Goal: Information Seeking & Learning: Learn about a topic

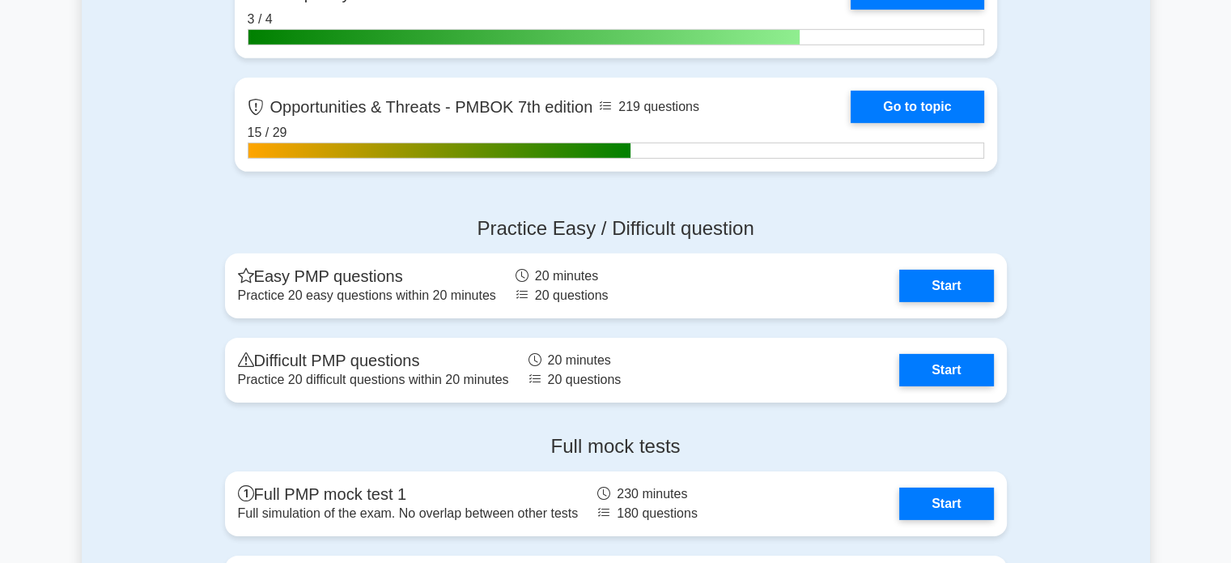
scroll to position [5132, 0]
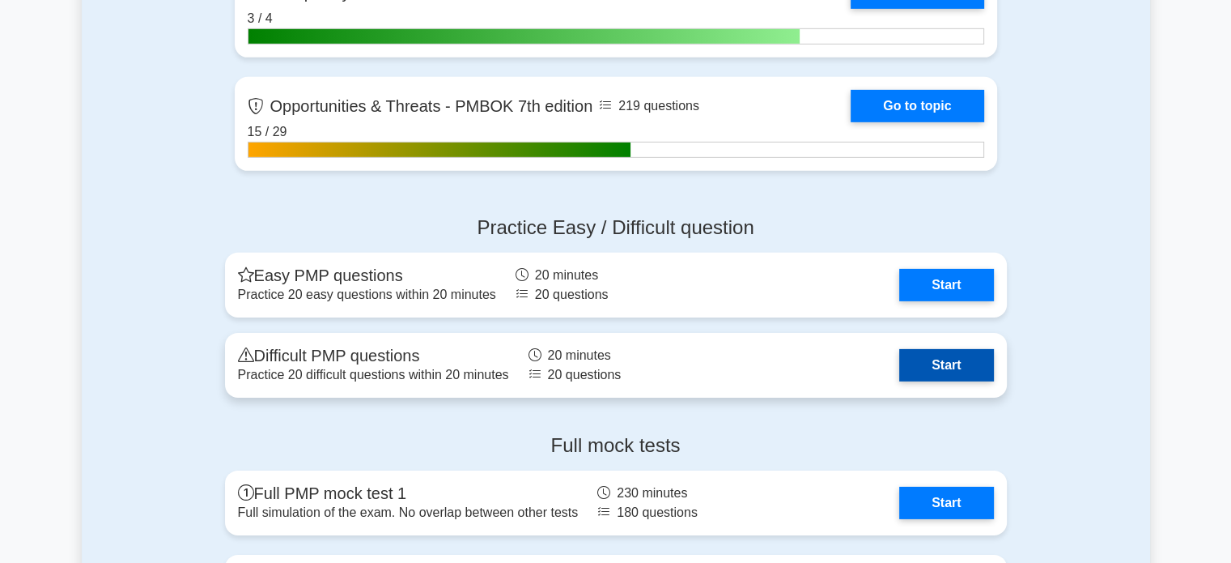
click at [958, 359] on link "Start" at bounding box center [946, 365] width 94 height 32
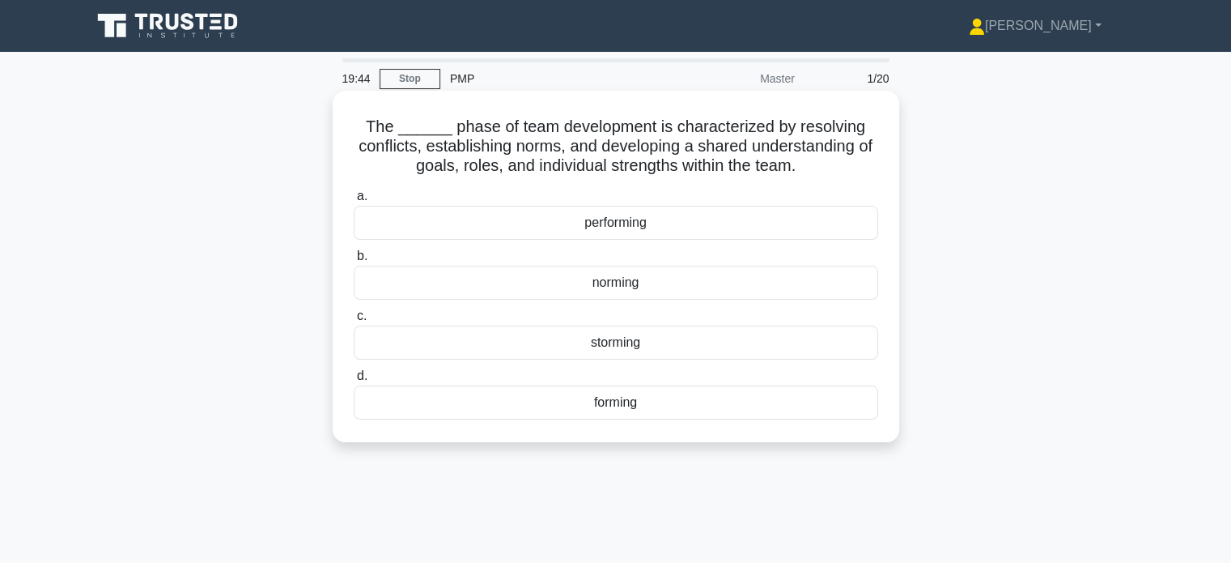
click at [853, 280] on div "norming" at bounding box center [616, 283] width 525 height 34
click at [354, 261] on input "b. norming" at bounding box center [354, 256] width 0 height 11
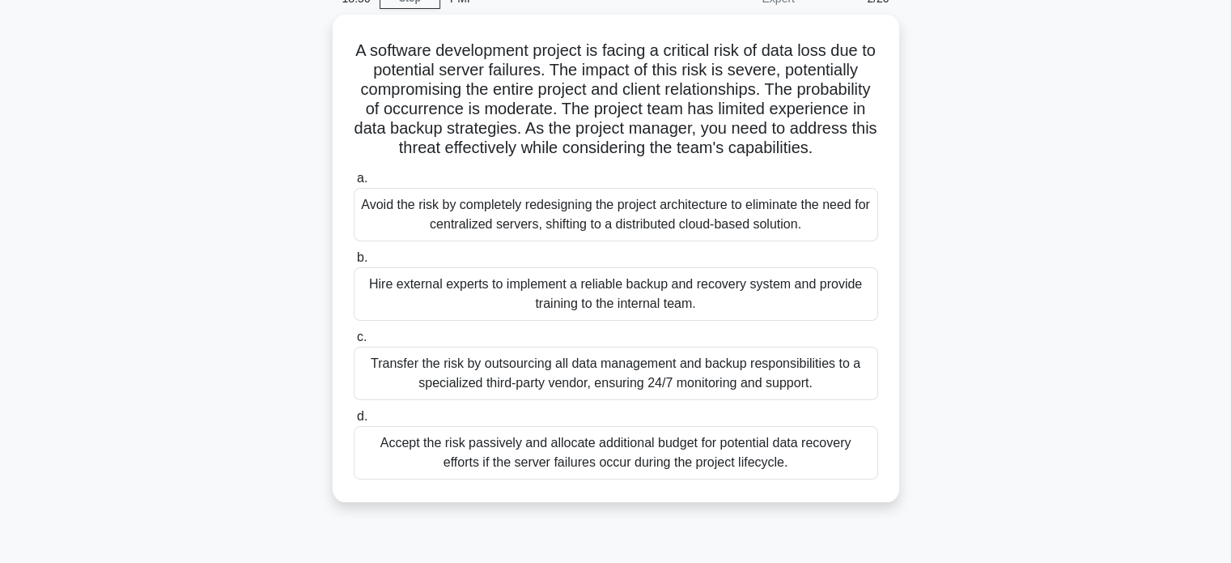
scroll to position [83, 0]
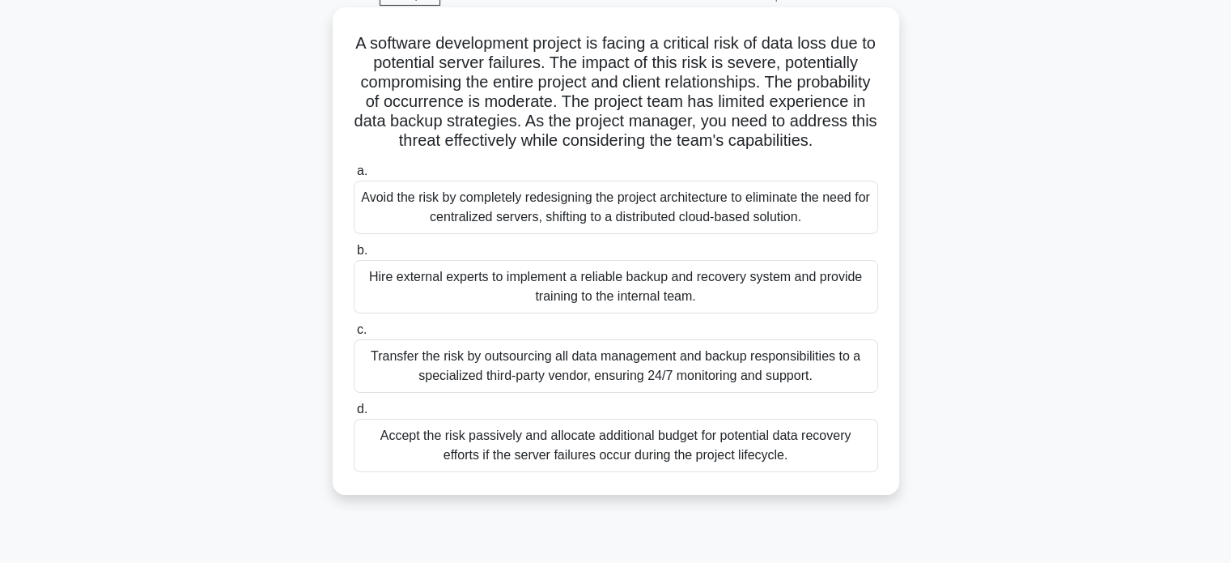
click at [760, 232] on div "Avoid the risk by completely redesigning the project architecture to eliminate …" at bounding box center [616, 207] width 525 height 53
click at [354, 176] on input "a. Avoid the risk by completely redesigning the project architecture to elimina…" at bounding box center [354, 171] width 0 height 11
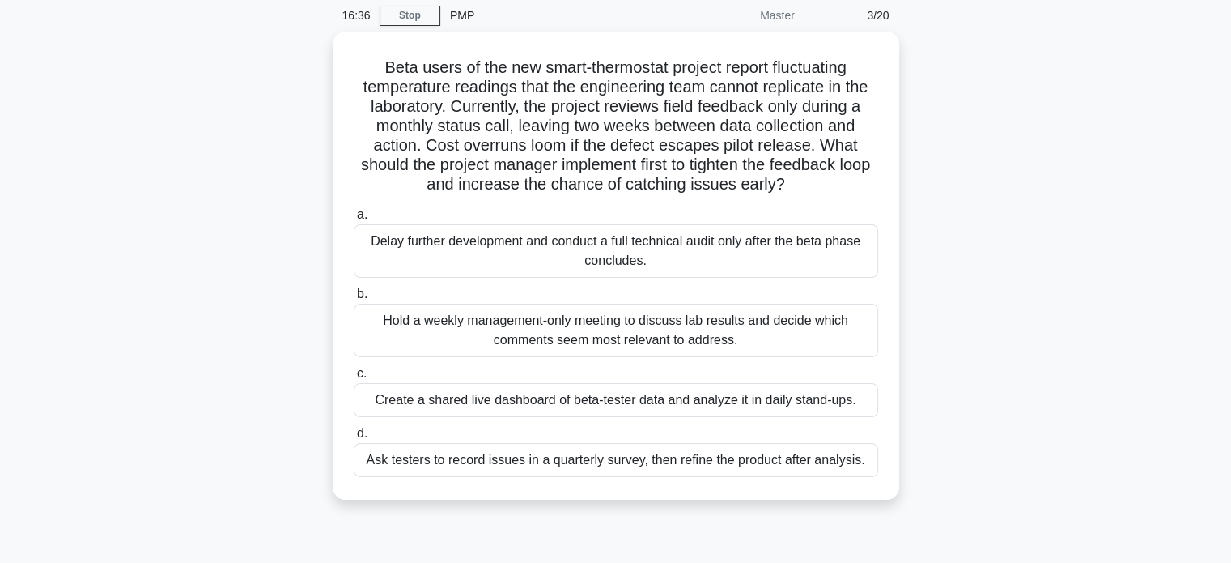
scroll to position [64, 0]
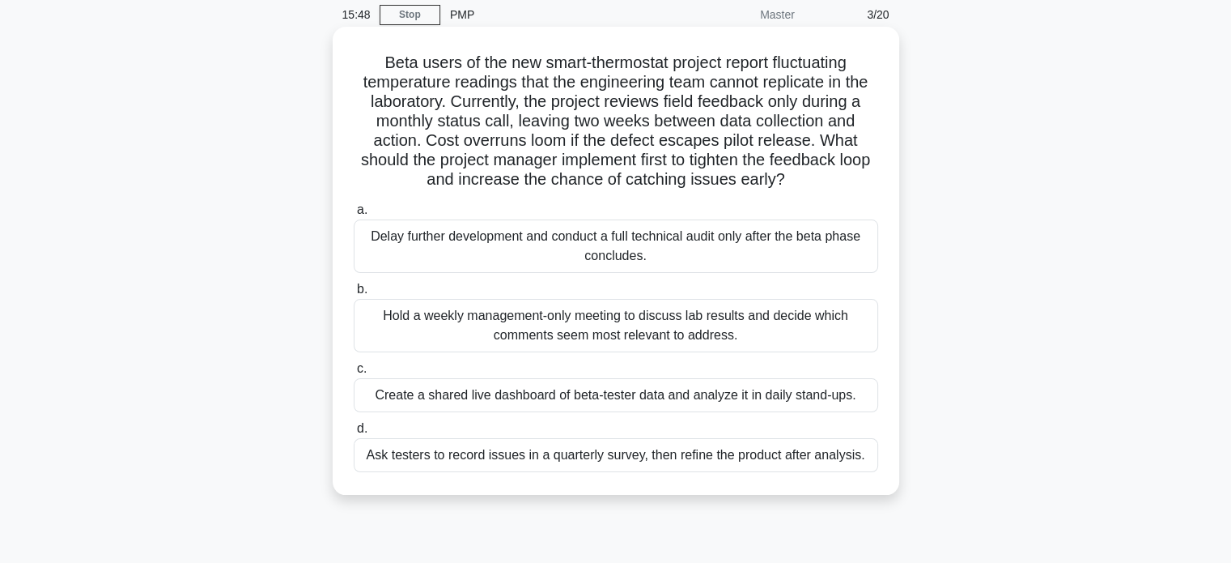
click at [679, 401] on div "Create a shared live dashboard of beta-tester data and analyze it in daily stan…" at bounding box center [616, 395] width 525 height 34
click at [354, 374] on input "c. Create a shared live dashboard of beta-tester data and analyze it in daily s…" at bounding box center [354, 368] width 0 height 11
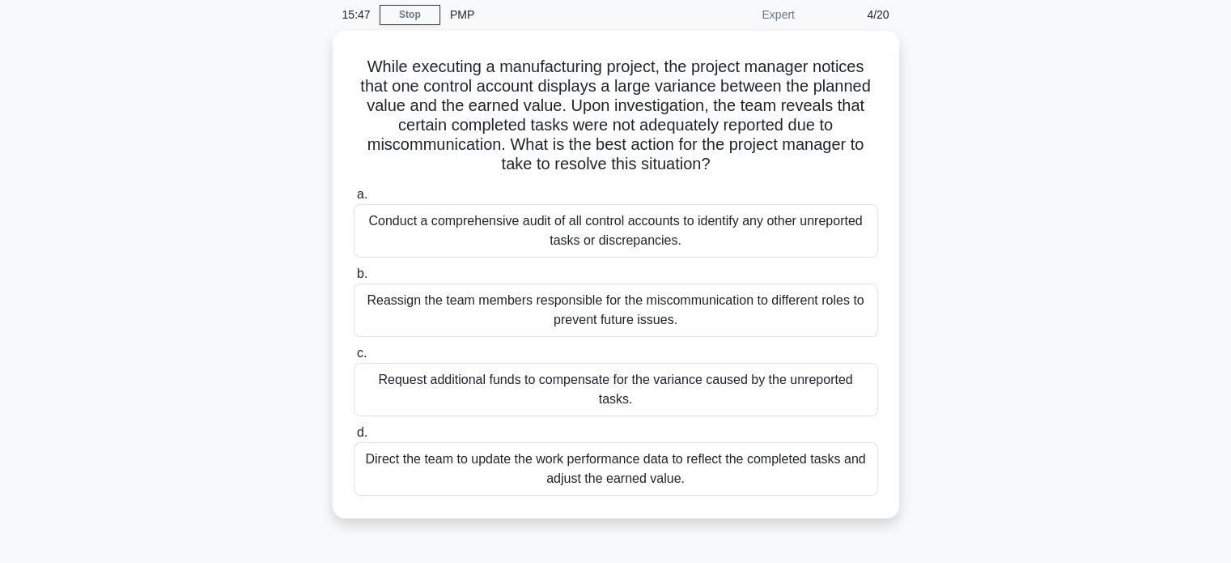
scroll to position [0, 0]
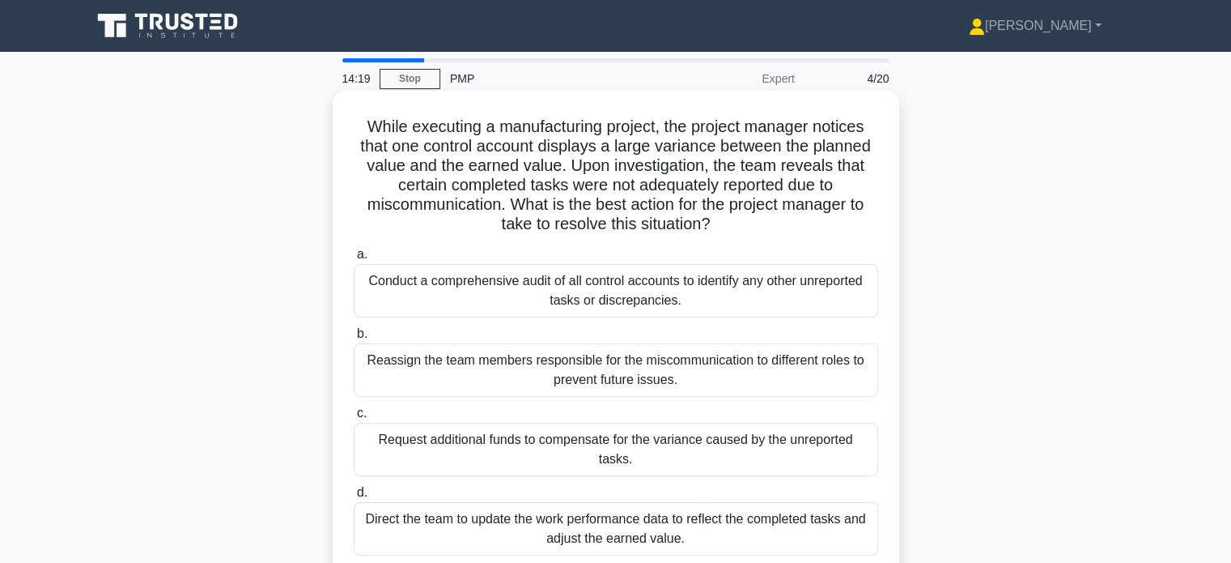
click at [760, 530] on div "Direct the team to update the work performance data to reflect the completed ta…" at bounding box center [616, 528] width 525 height 53
click at [354, 498] on input "d. Direct the team to update the work performance data to reflect the completed…" at bounding box center [354, 492] width 0 height 11
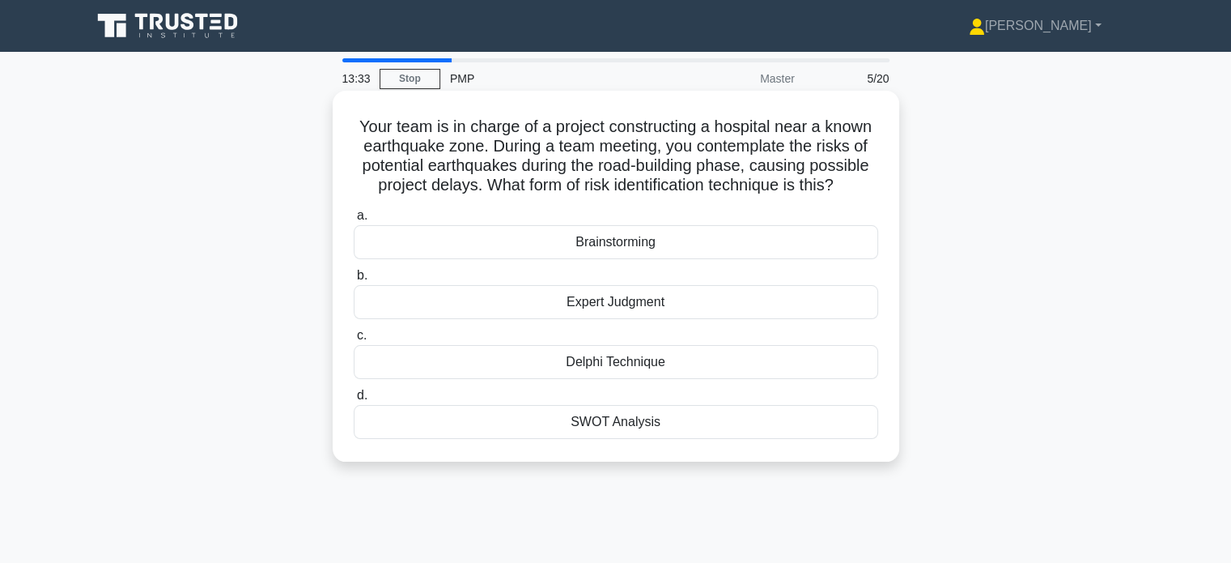
click at [623, 247] on div "Brainstorming" at bounding box center [616, 242] width 525 height 34
click at [354, 221] on input "a. Brainstorming" at bounding box center [354, 215] width 0 height 11
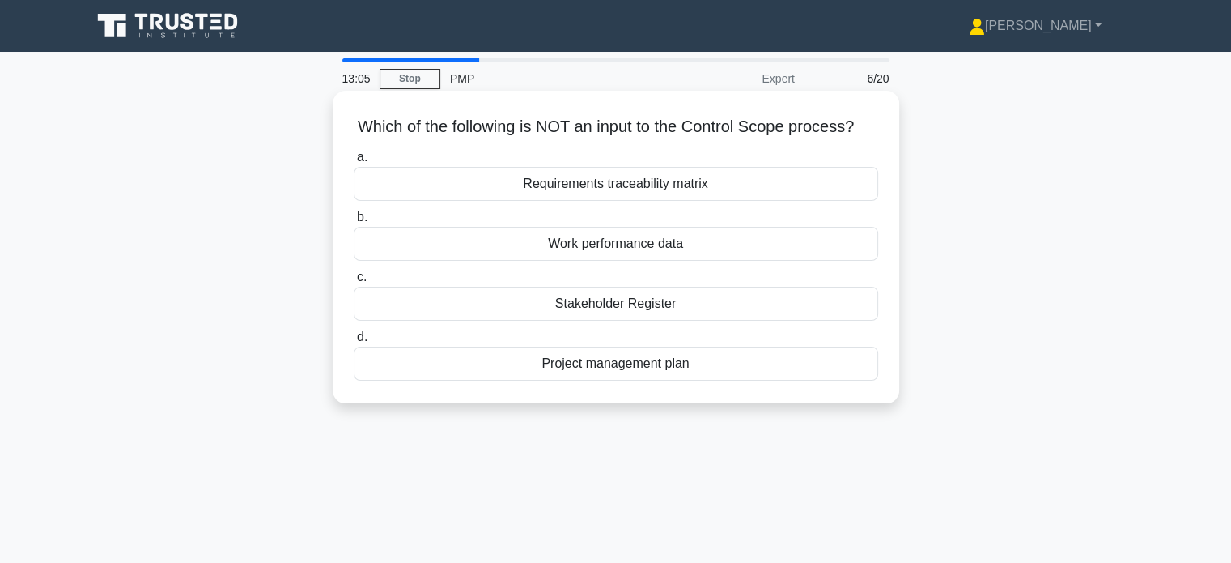
click at [613, 321] on div "Stakeholder Register" at bounding box center [616, 304] width 525 height 34
click at [354, 283] on input "c. Stakeholder Register" at bounding box center [354, 277] width 0 height 11
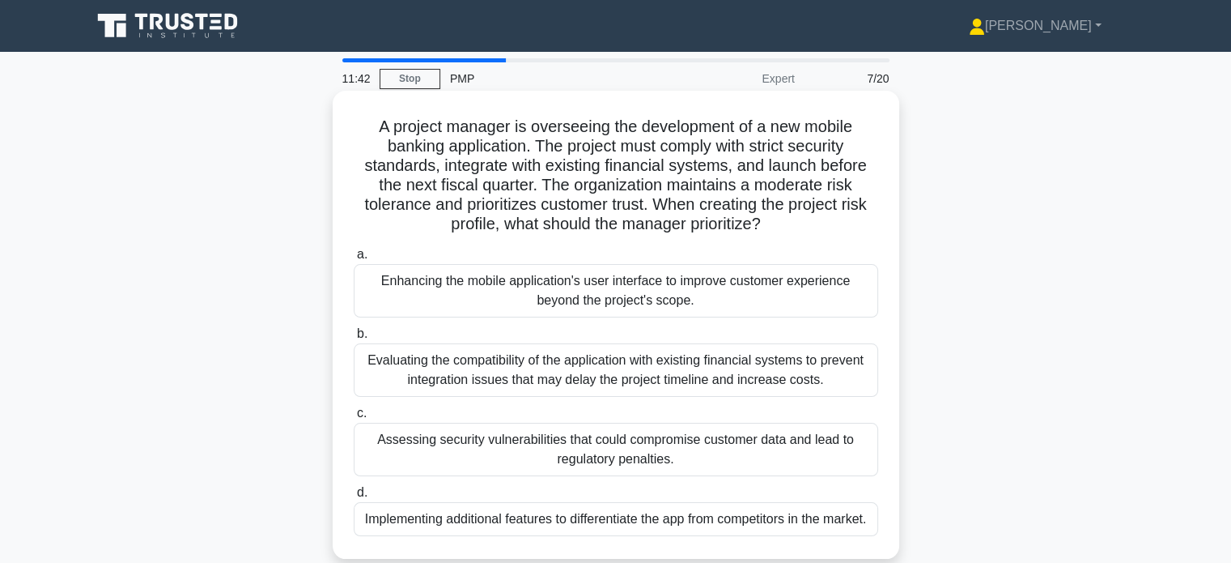
click at [585, 376] on div "Evaluating the compatibility of the application with existing financial systems…" at bounding box center [616, 369] width 525 height 53
click at [354, 339] on input "b. Evaluating the compatibility of the application with existing financial syst…" at bounding box center [354, 334] width 0 height 11
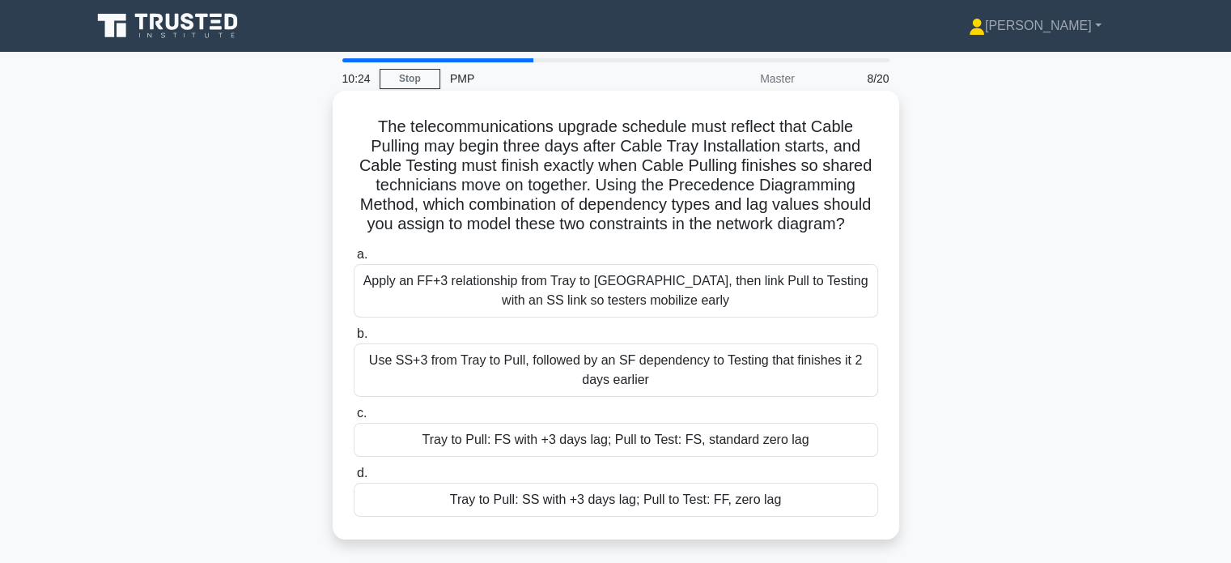
click at [563, 449] on div "Tray to Pull: FS with +3 days lag; Pull to Test: FS, standard zero lag" at bounding box center [616, 440] width 525 height 34
click at [354, 419] on input "c. Tray to Pull: FS with +3 days lag; Pull to Test: FS, standard zero lag" at bounding box center [354, 413] width 0 height 11
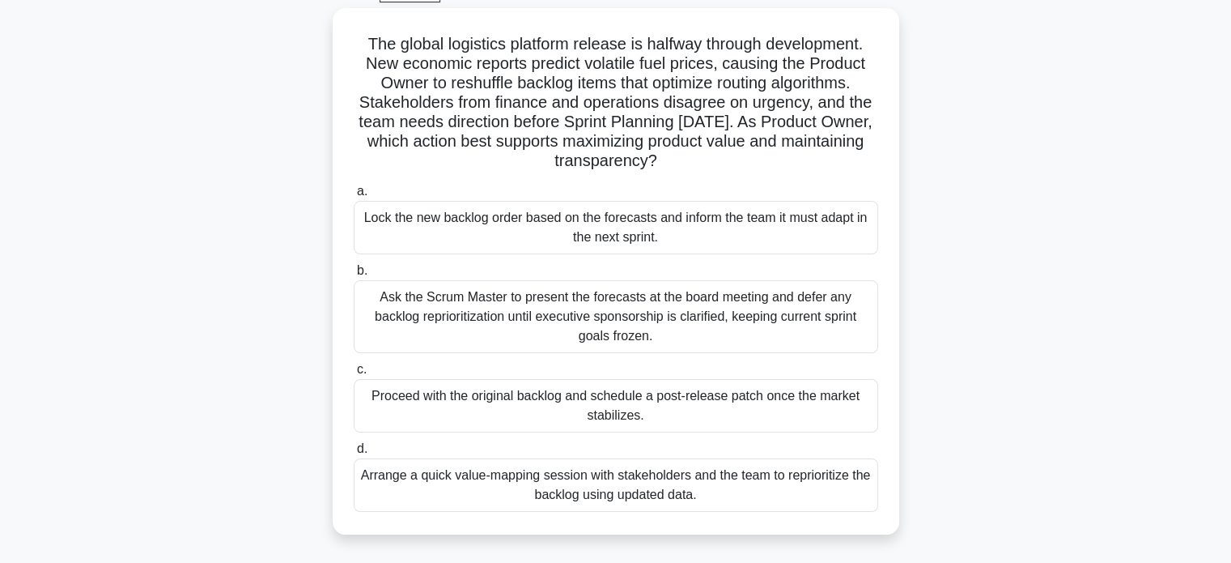
scroll to position [86, 0]
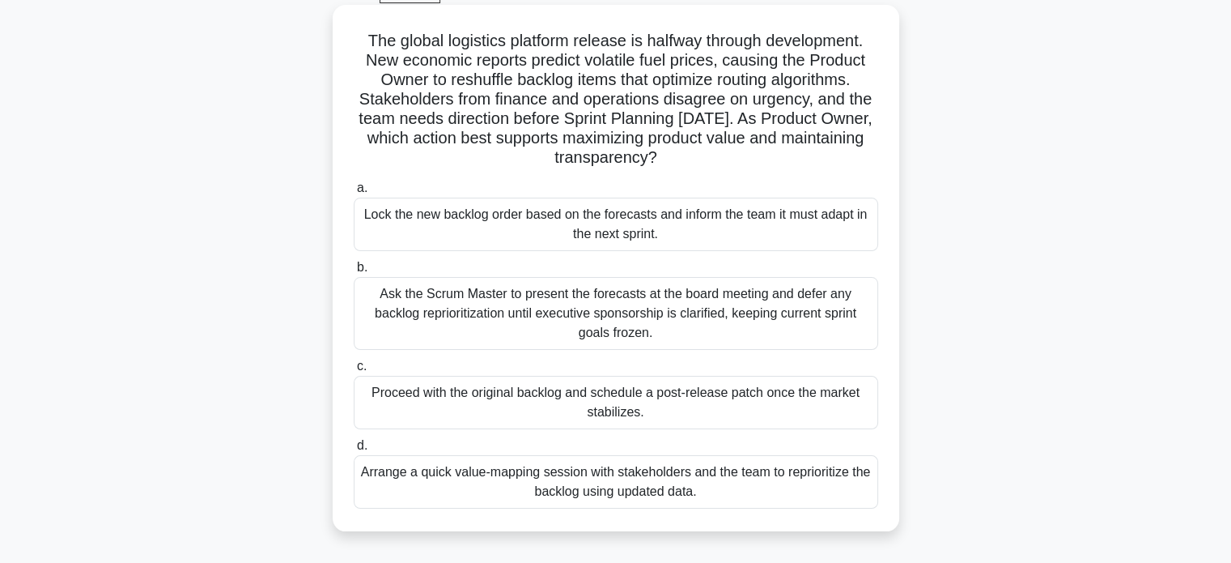
click at [723, 478] on div "Arrange a quick value-mapping session with stakeholders and the team to reprior…" at bounding box center [616, 481] width 525 height 53
click at [354, 451] on input "d. Arrange a quick value-mapping session with stakeholders and the team to repr…" at bounding box center [354, 445] width 0 height 11
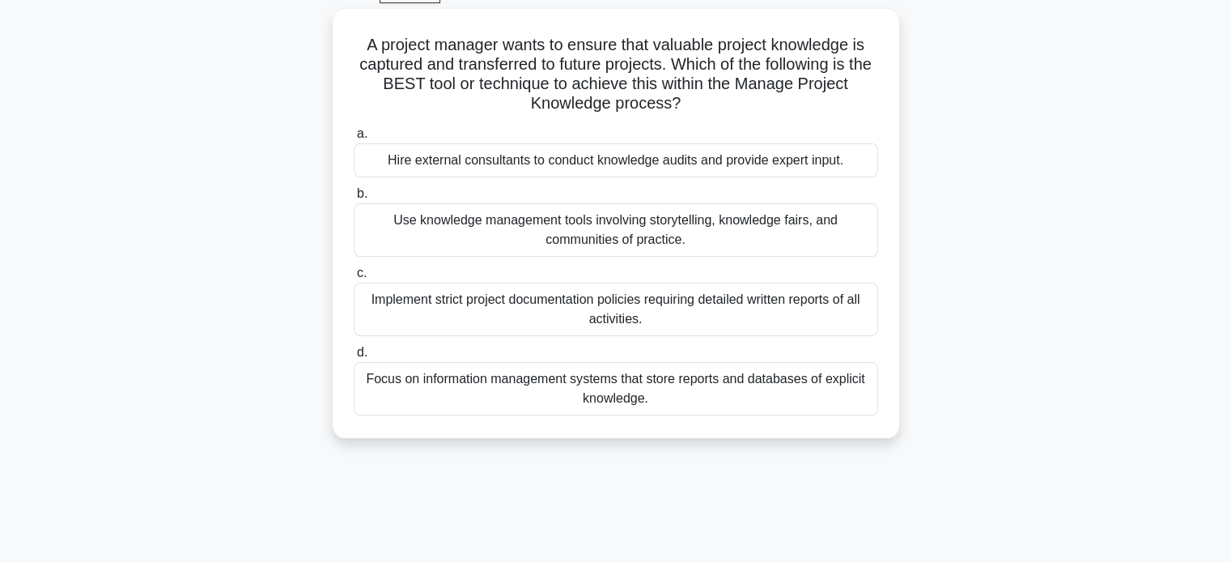
scroll to position [0, 0]
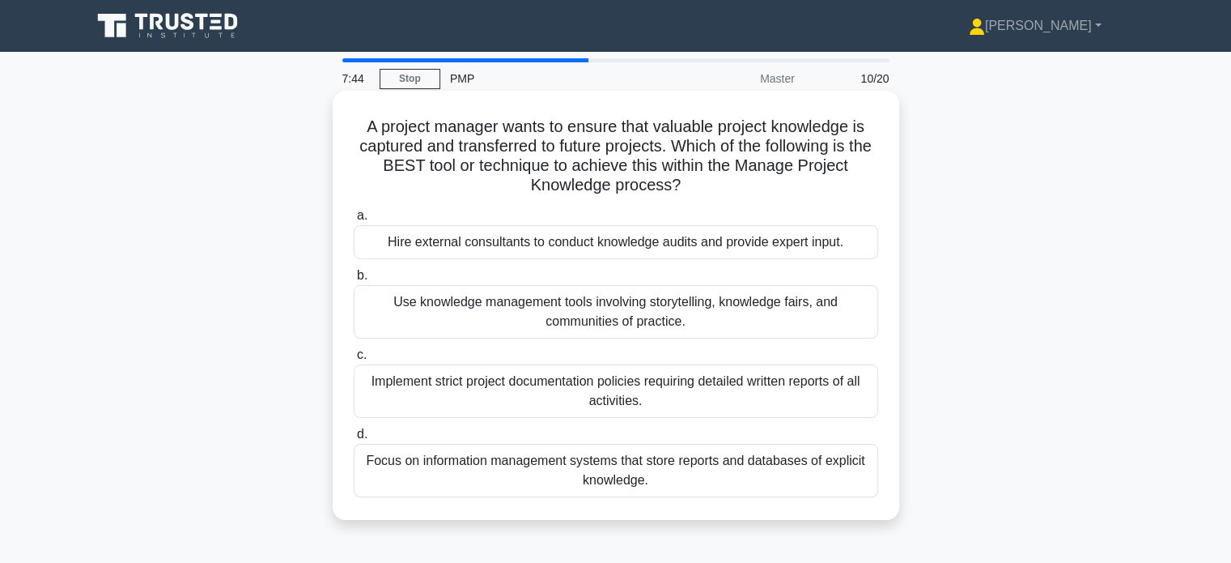
click at [708, 305] on div "Use knowledge management tools involving storytelling, knowledge fairs, and com…" at bounding box center [616, 311] width 525 height 53
click at [354, 281] on input "b. Use knowledge management tools involving storytelling, knowledge fairs, and …" at bounding box center [354, 275] width 0 height 11
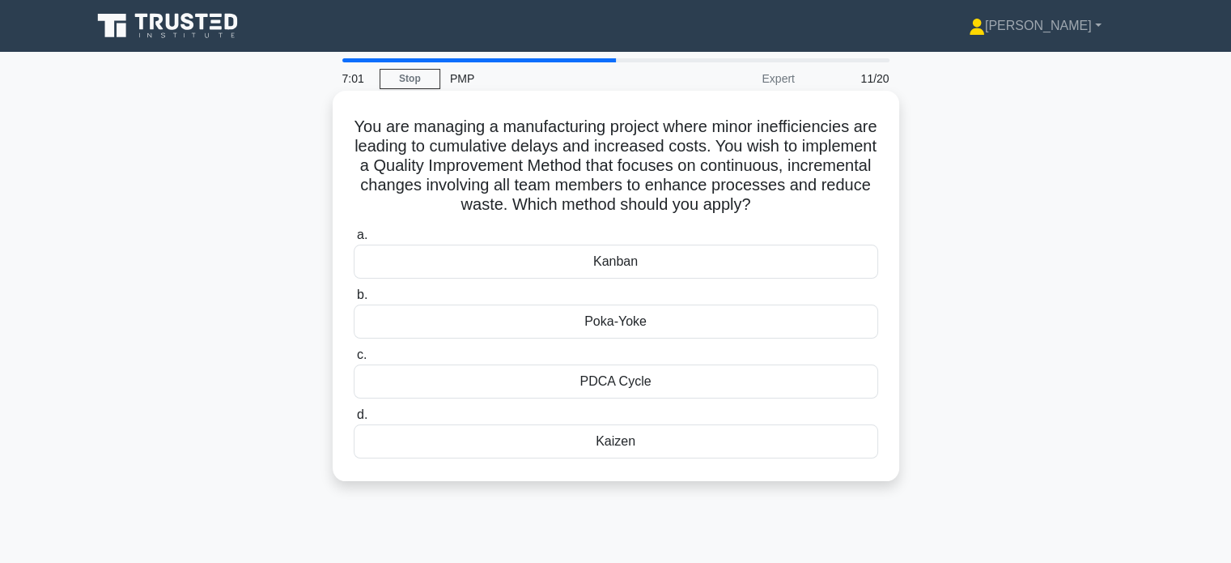
click at [613, 440] on div "Kaizen" at bounding box center [616, 441] width 525 height 34
click at [354, 420] on input "d. Kaizen" at bounding box center [354, 415] width 0 height 11
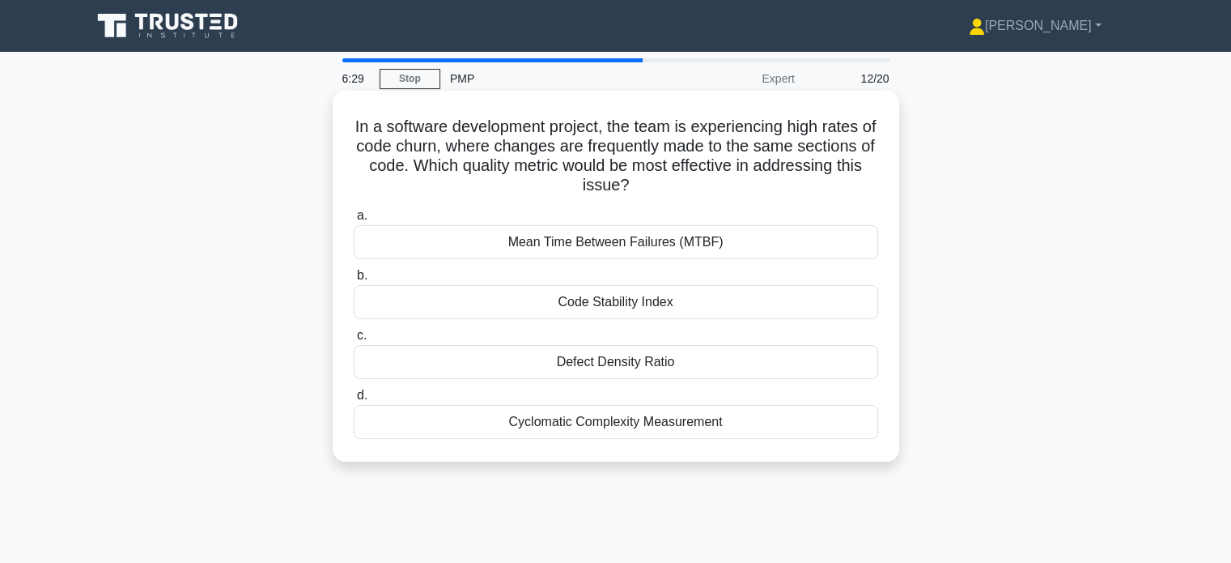
click at [627, 299] on div "Code Stability Index" at bounding box center [616, 302] width 525 height 34
click at [354, 281] on input "b. Code Stability Index" at bounding box center [354, 275] width 0 height 11
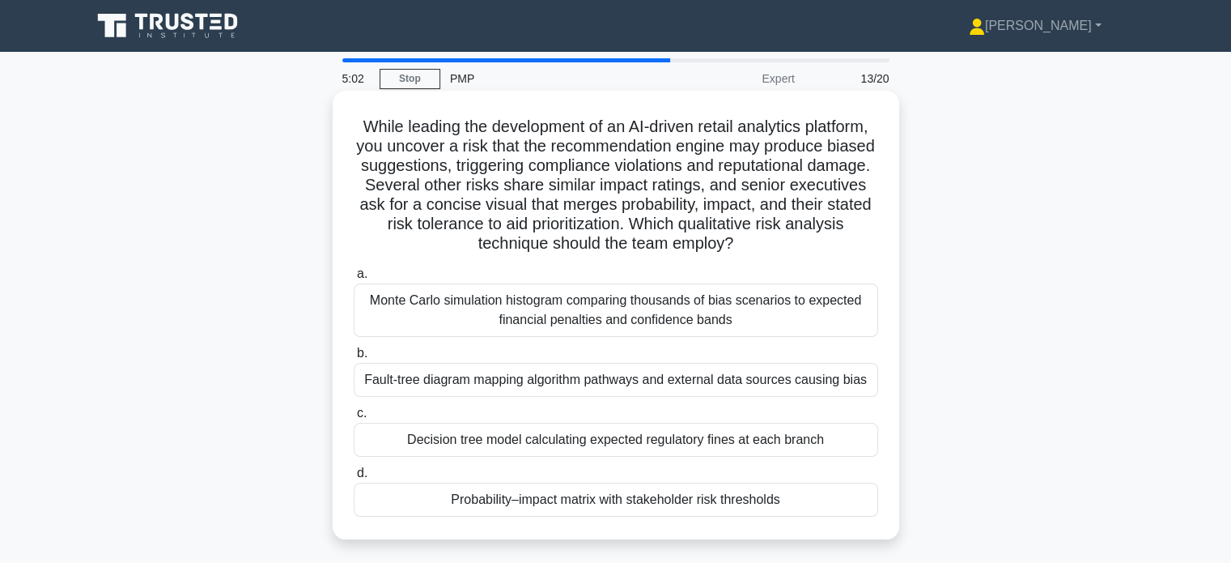
click at [580, 495] on div "Probability–impact matrix with stakeholder risk thresholds" at bounding box center [616, 499] width 525 height 34
click at [354, 478] on input "d. Probability–impact matrix with stakeholder risk thresholds" at bounding box center [354, 473] width 0 height 11
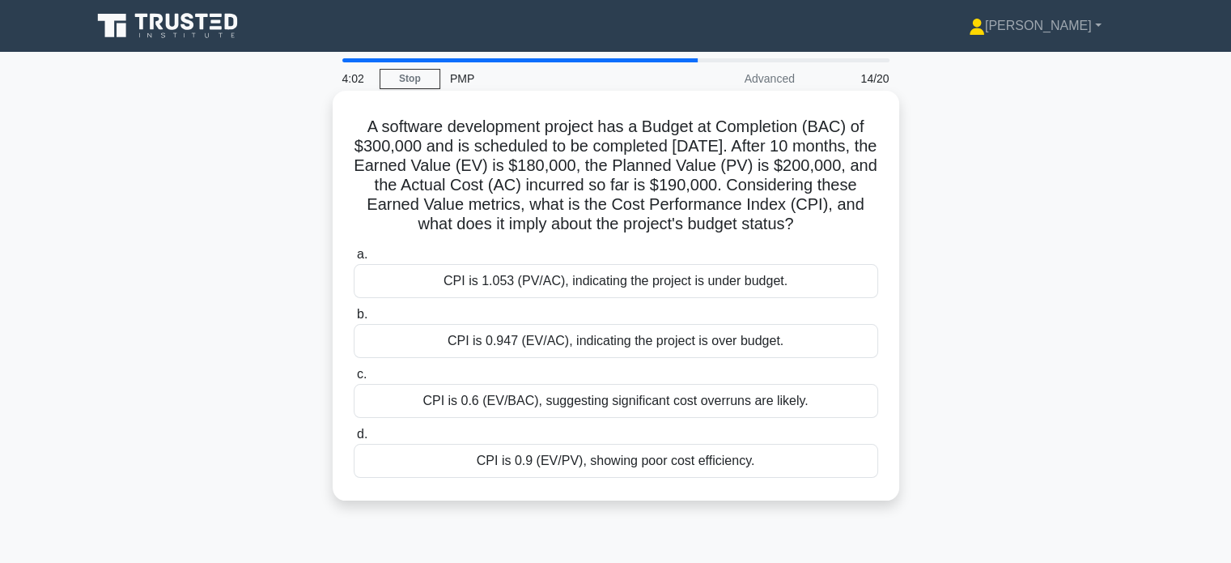
click at [635, 358] on div "CPI is 0.947 (EV/AC), indicating the project is over budget." at bounding box center [616, 341] width 525 height 34
click at [354, 320] on input "b. CPI is 0.947 (EV/AC), indicating the project is over budget." at bounding box center [354, 314] width 0 height 11
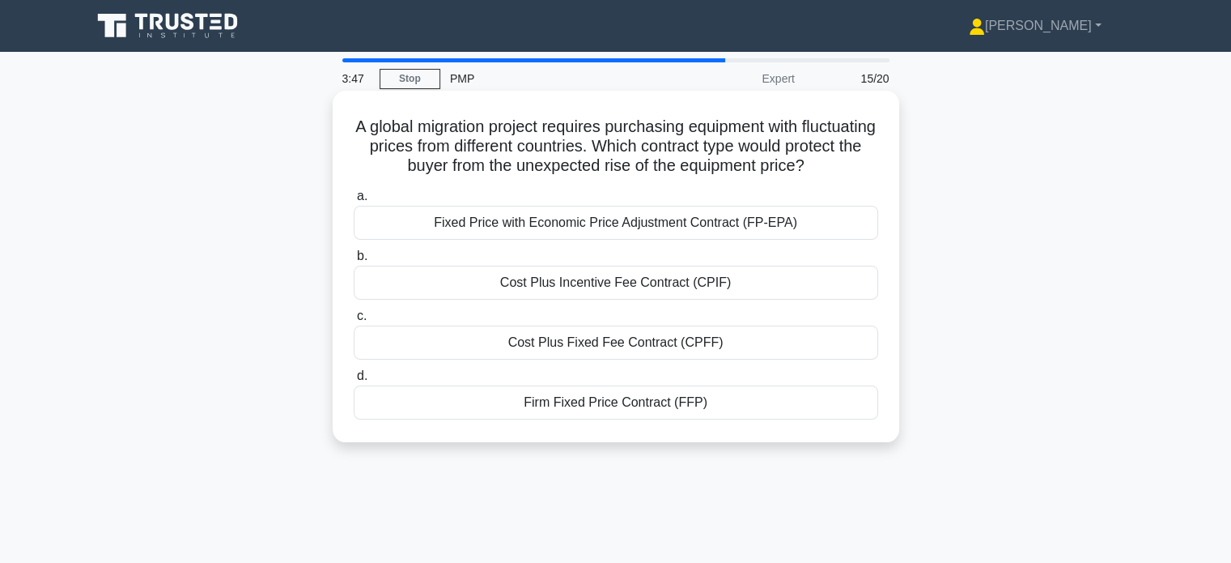
click at [674, 228] on div "Fixed Price with Economic Price Adjustment Contract (FP-EPA)" at bounding box center [616, 223] width 525 height 34
click at [354, 202] on input "a. Fixed Price with Economic Price Adjustment Contract (FP-EPA)" at bounding box center [354, 196] width 0 height 11
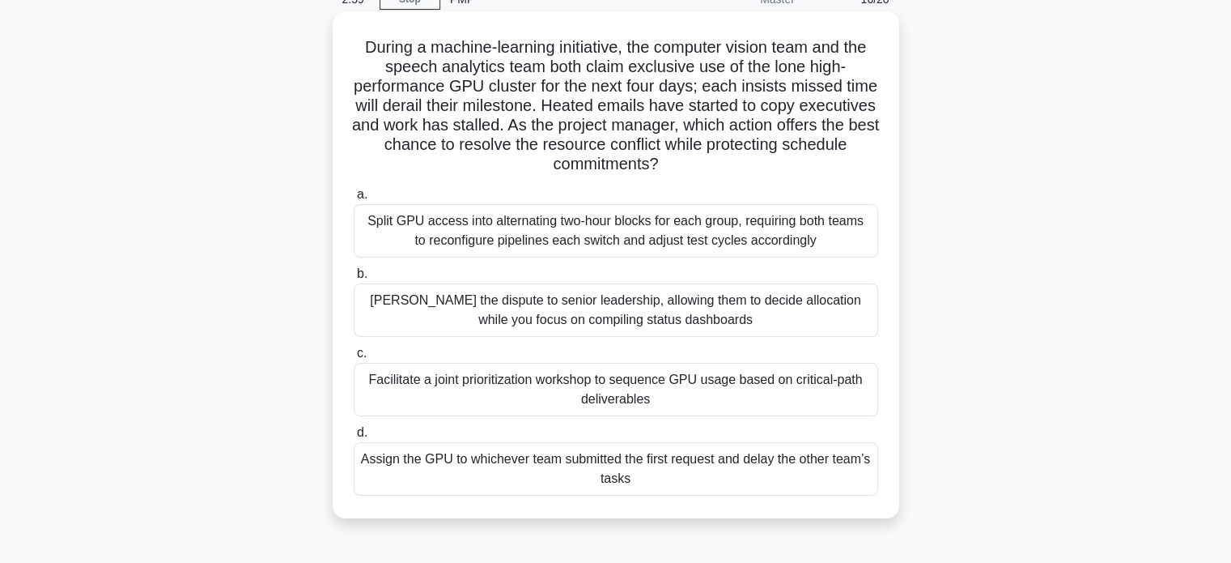
scroll to position [80, 0]
click at [648, 376] on div "Facilitate a joint prioritization workshop to sequence GPU usage based on criti…" at bounding box center [616, 388] width 525 height 53
click at [354, 358] on input "c. Facilitate a joint prioritization workshop to sequence GPU usage based on cr…" at bounding box center [354, 352] width 0 height 11
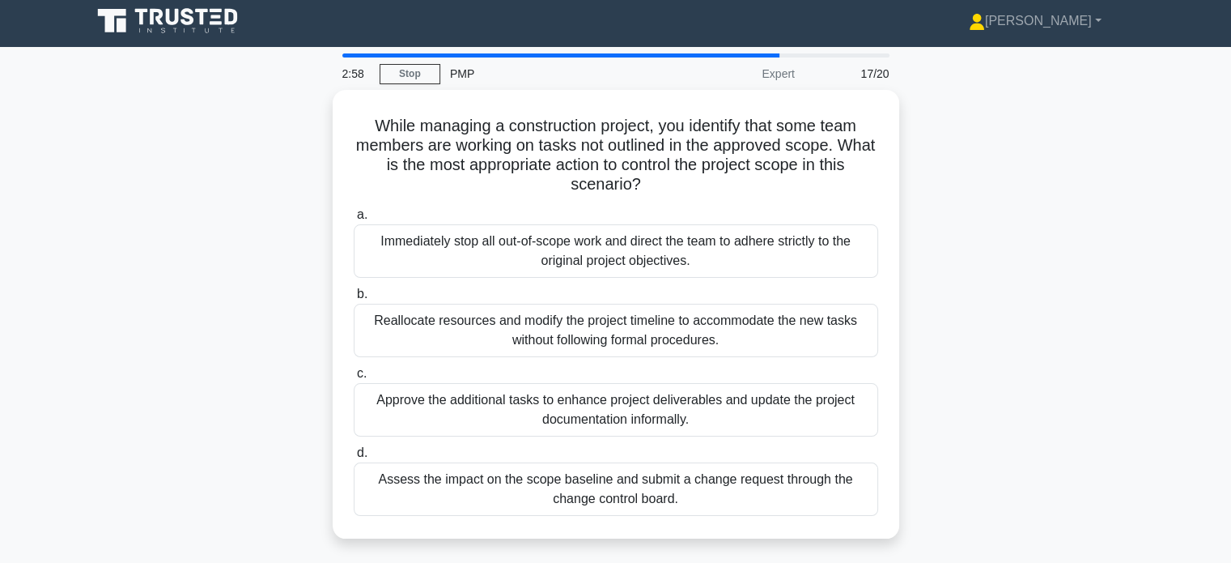
scroll to position [0, 0]
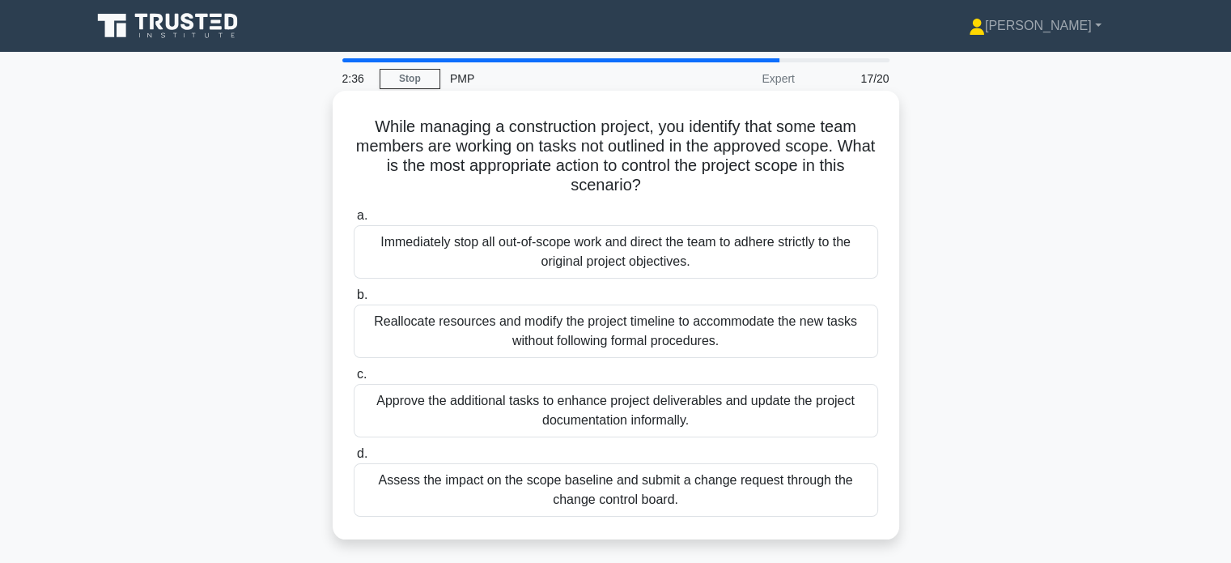
click at [644, 487] on div "Assess the impact on the scope baseline and submit a change request through the…" at bounding box center [616, 489] width 525 height 53
click at [354, 459] on input "d. Assess the impact on the scope baseline and submit a change request through …" at bounding box center [354, 453] width 0 height 11
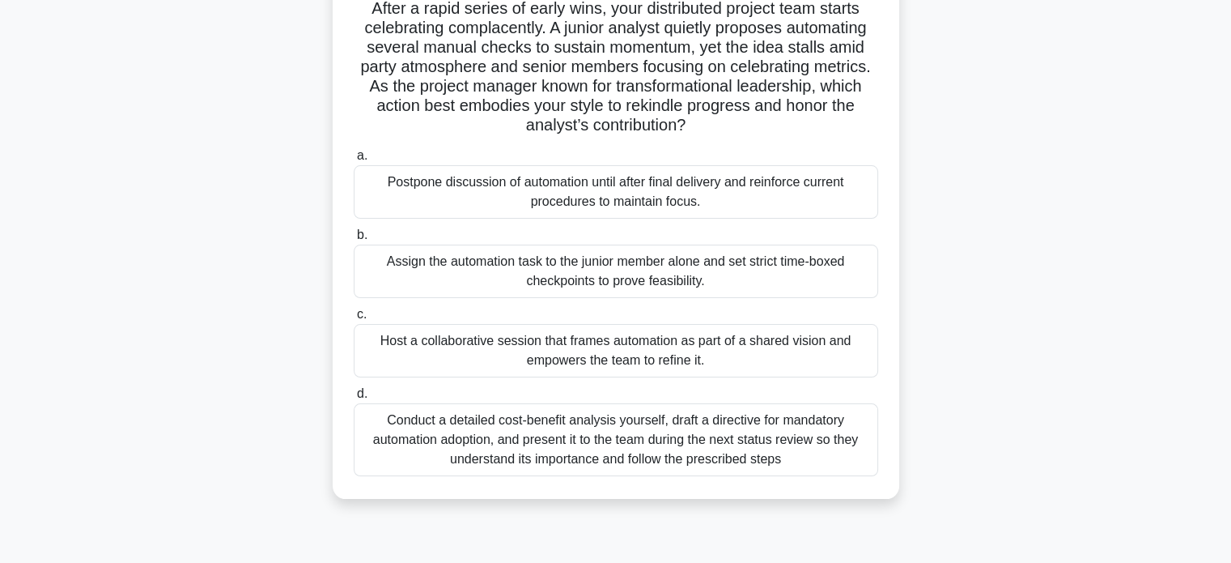
scroll to position [128, 0]
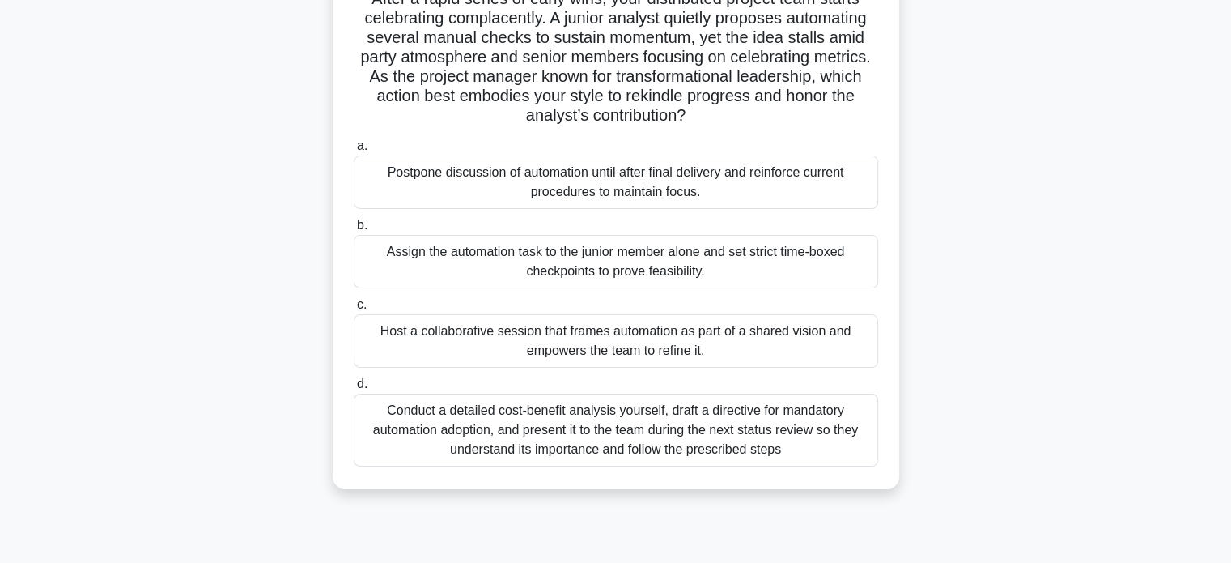
click at [682, 330] on div "Host a collaborative session that frames automation as part of a shared vision …" at bounding box center [616, 340] width 525 height 53
click at [354, 310] on input "c. Host a collaborative session that frames automation as part of a shared visi…" at bounding box center [354, 305] width 0 height 11
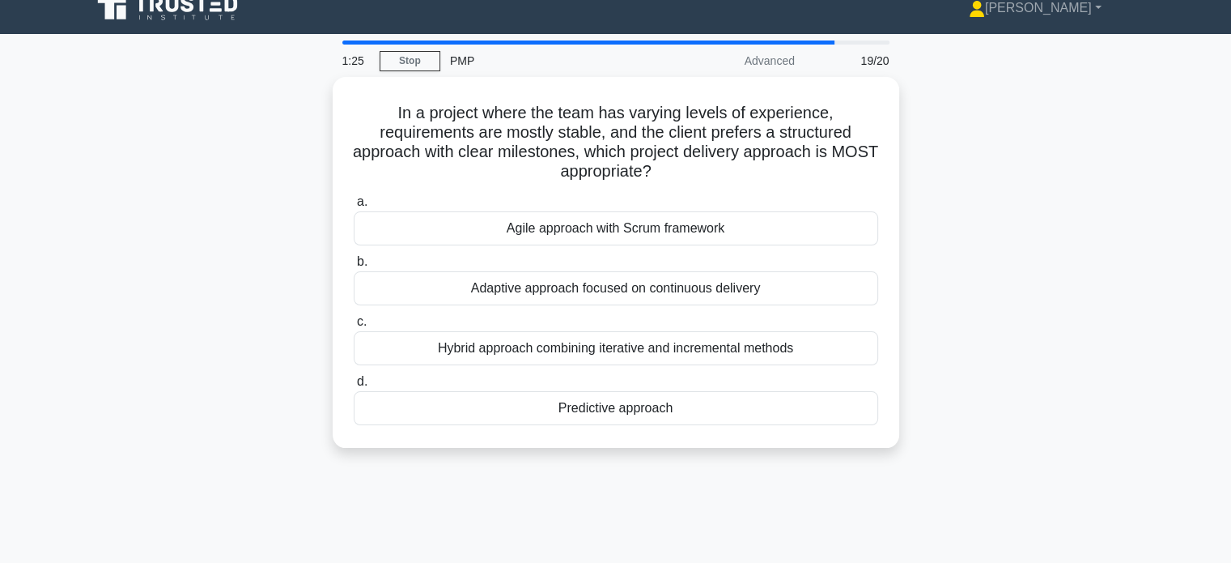
scroll to position [0, 0]
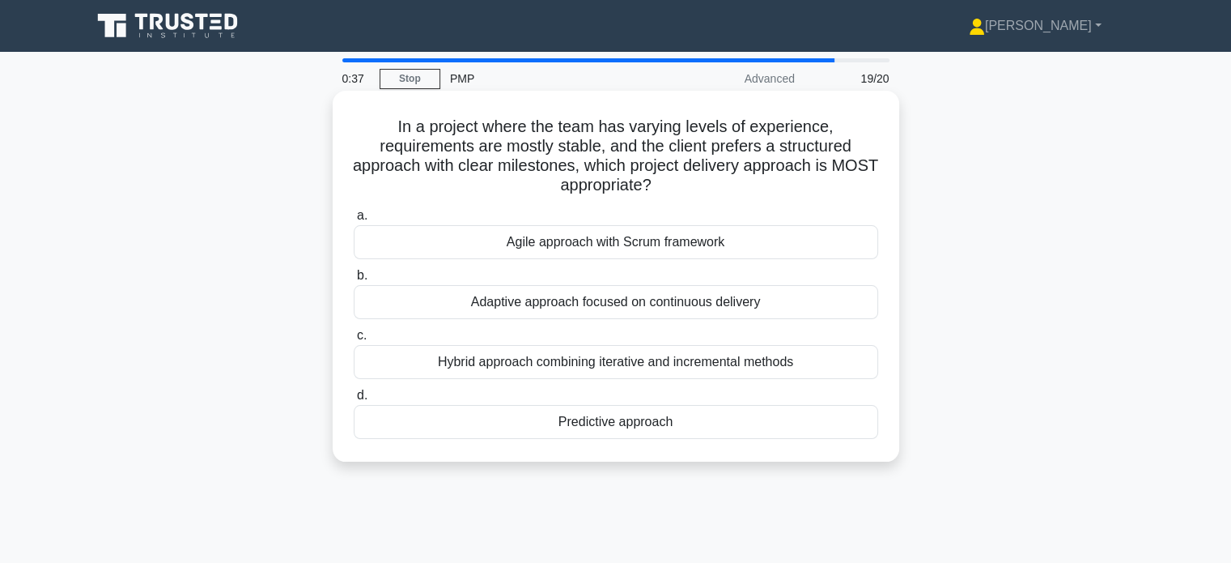
click at [674, 365] on div "Hybrid approach combining iterative and incremental methods" at bounding box center [616, 362] width 525 height 34
click at [354, 341] on input "c. Hybrid approach combining iterative and incremental methods" at bounding box center [354, 335] width 0 height 11
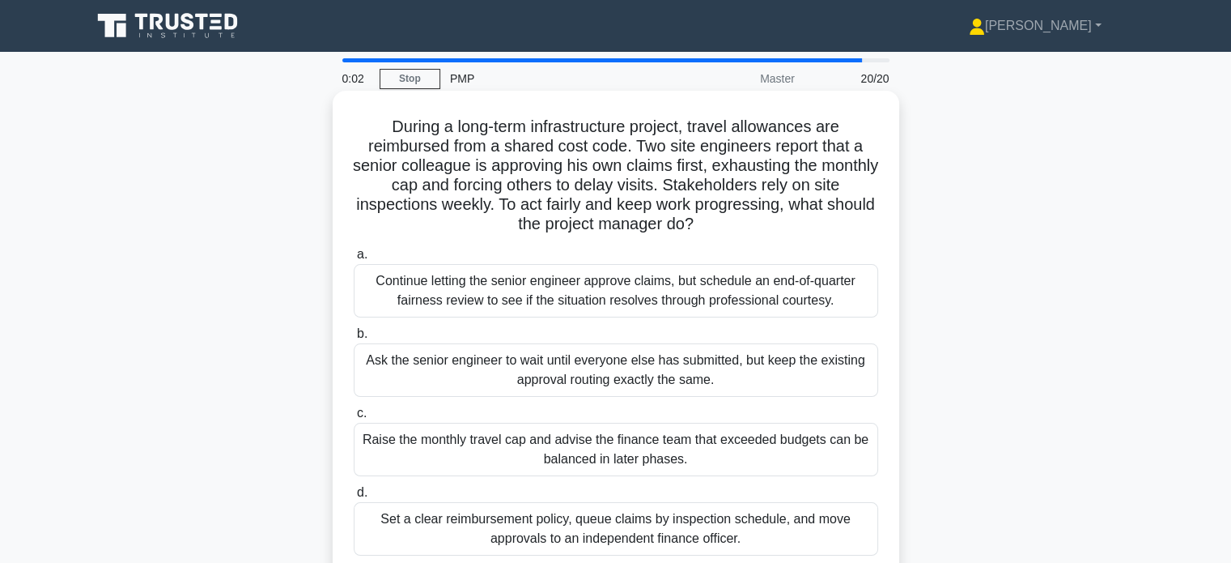
click at [643, 533] on div "Set a clear reimbursement policy, queue claims by inspection schedule, and move…" at bounding box center [616, 528] width 525 height 53
click at [354, 498] on input "d. Set a clear reimbursement policy, queue claims by inspection schedule, and m…" at bounding box center [354, 492] width 0 height 11
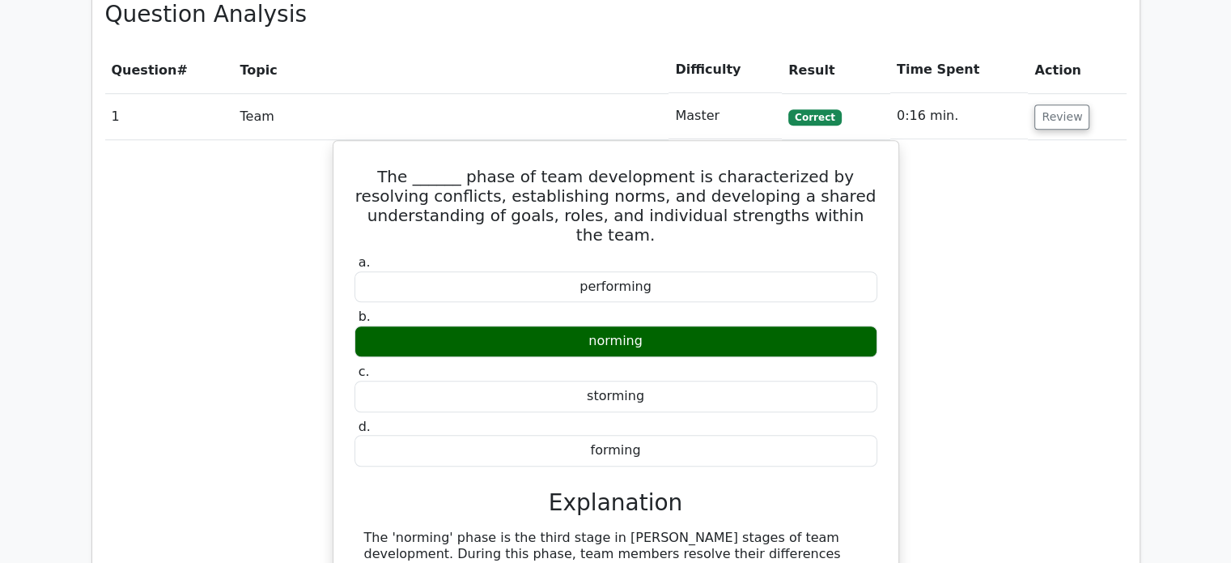
scroll to position [1256, 0]
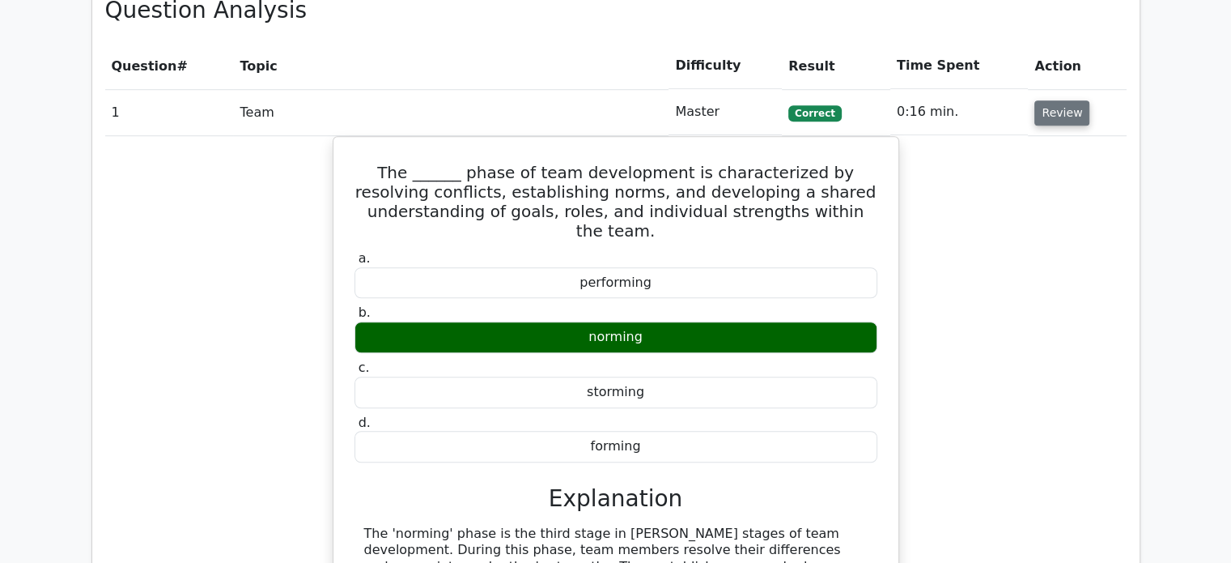
click at [1062, 109] on button "Review" at bounding box center [1062, 112] width 55 height 25
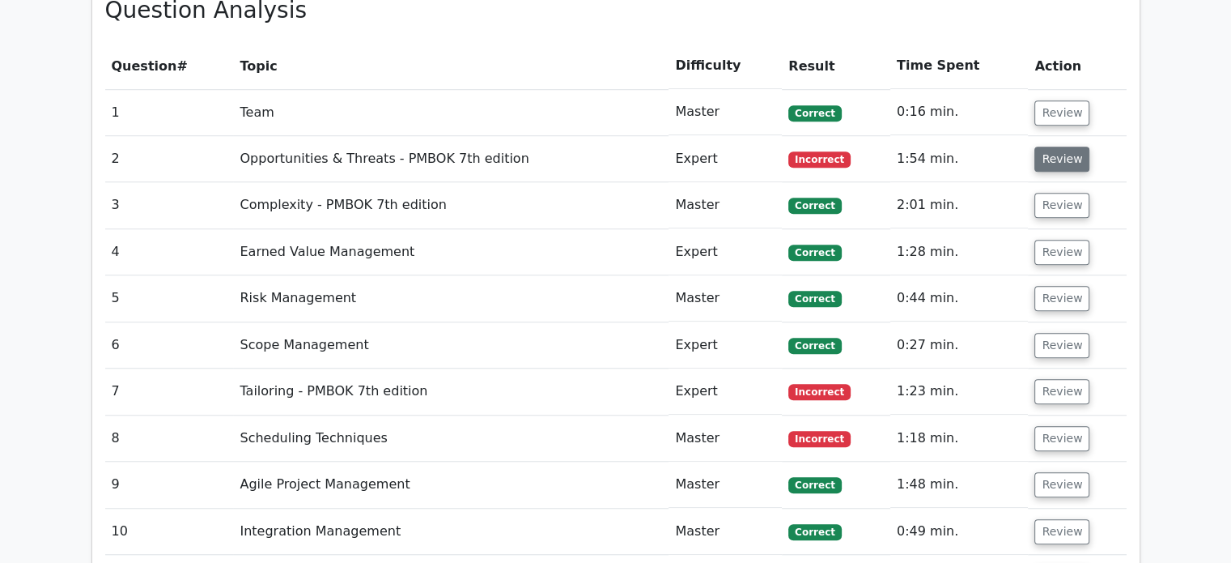
click at [1052, 151] on button "Review" at bounding box center [1062, 159] width 55 height 25
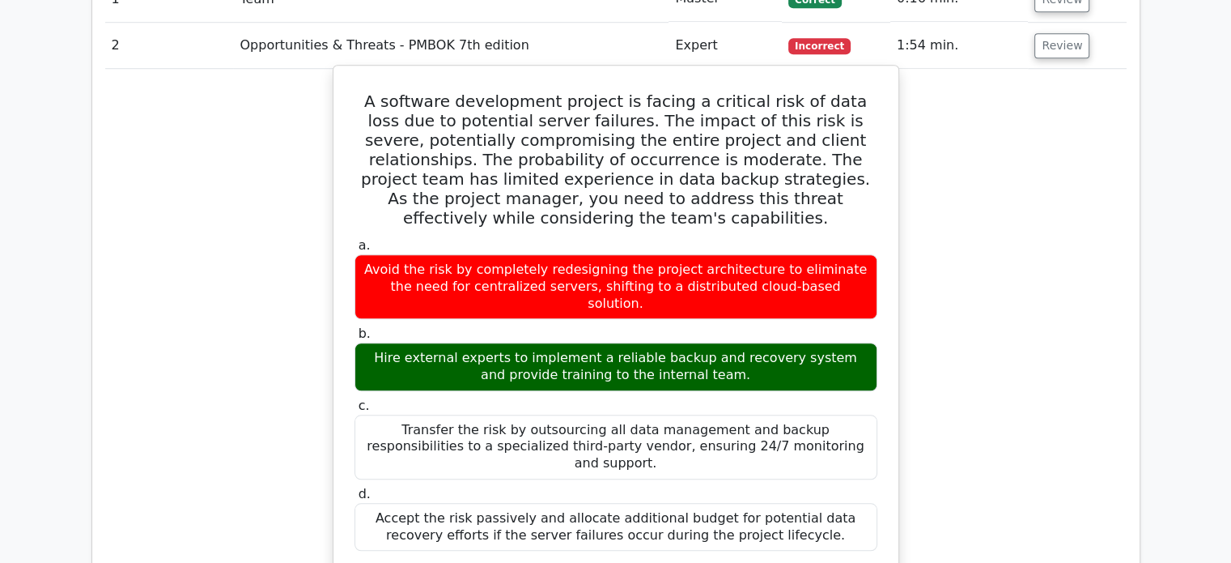
scroll to position [1302, 0]
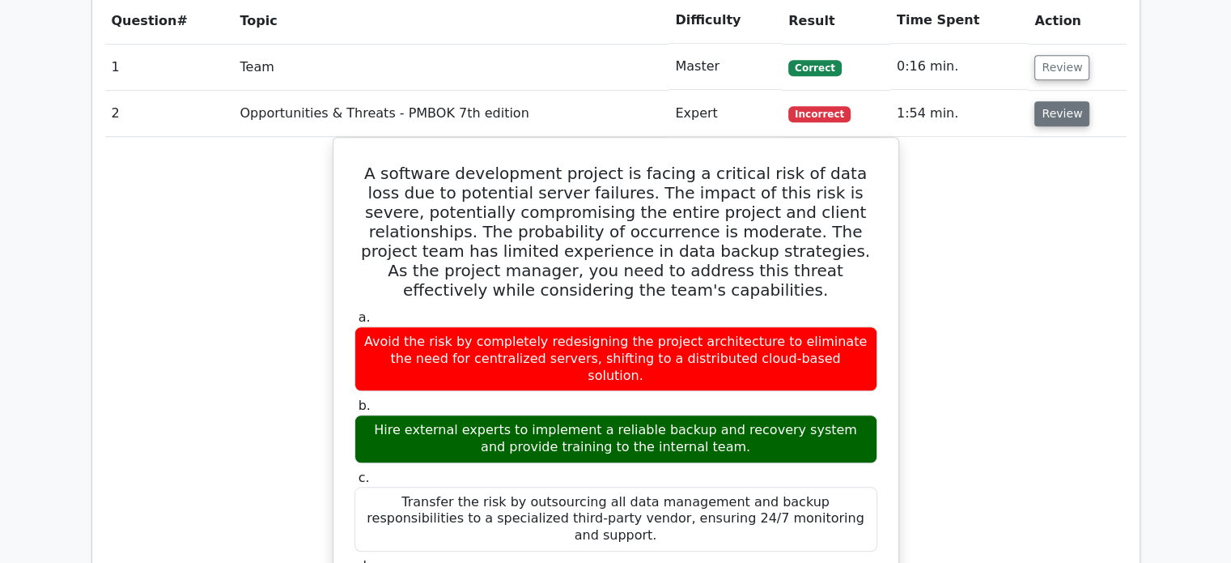
click at [1062, 116] on button "Review" at bounding box center [1062, 113] width 55 height 25
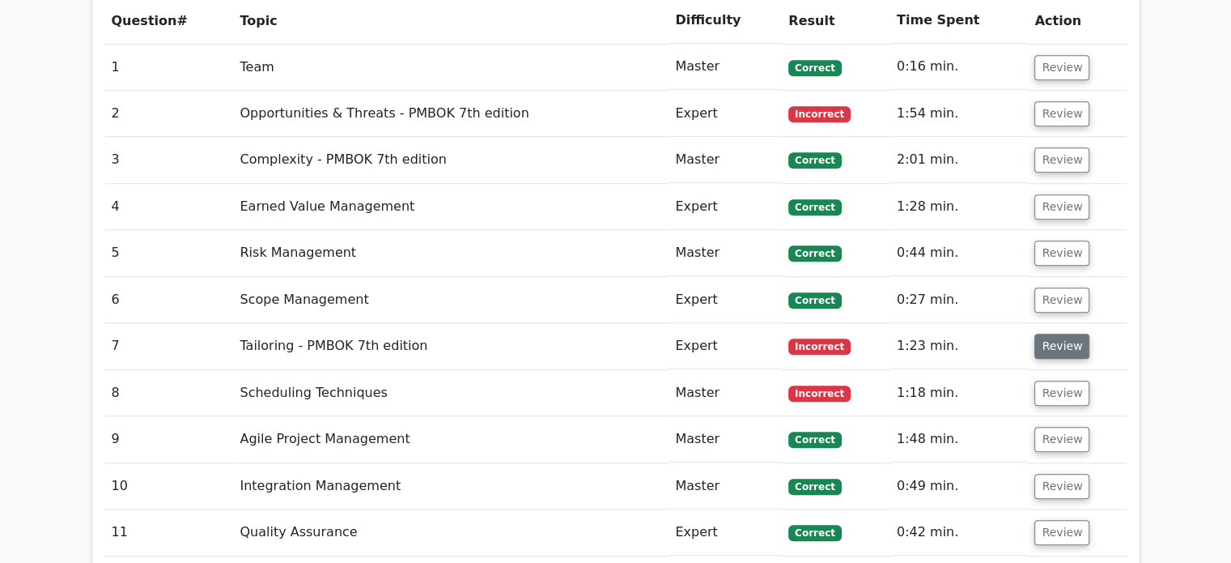
click at [1056, 345] on button "Review" at bounding box center [1062, 346] width 55 height 25
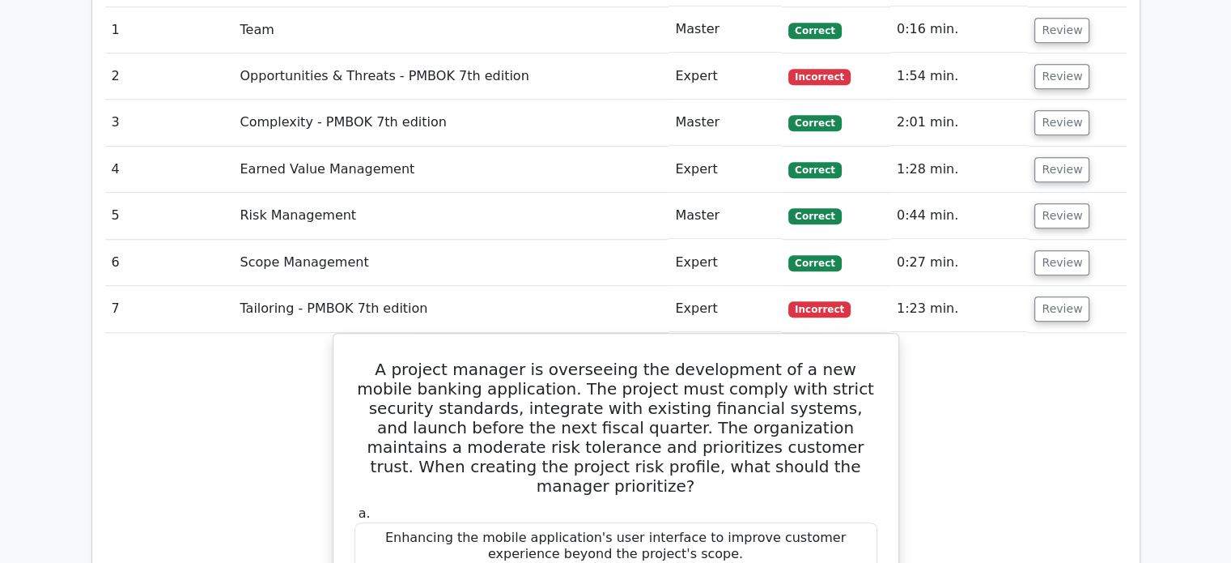
scroll to position [1315, 0]
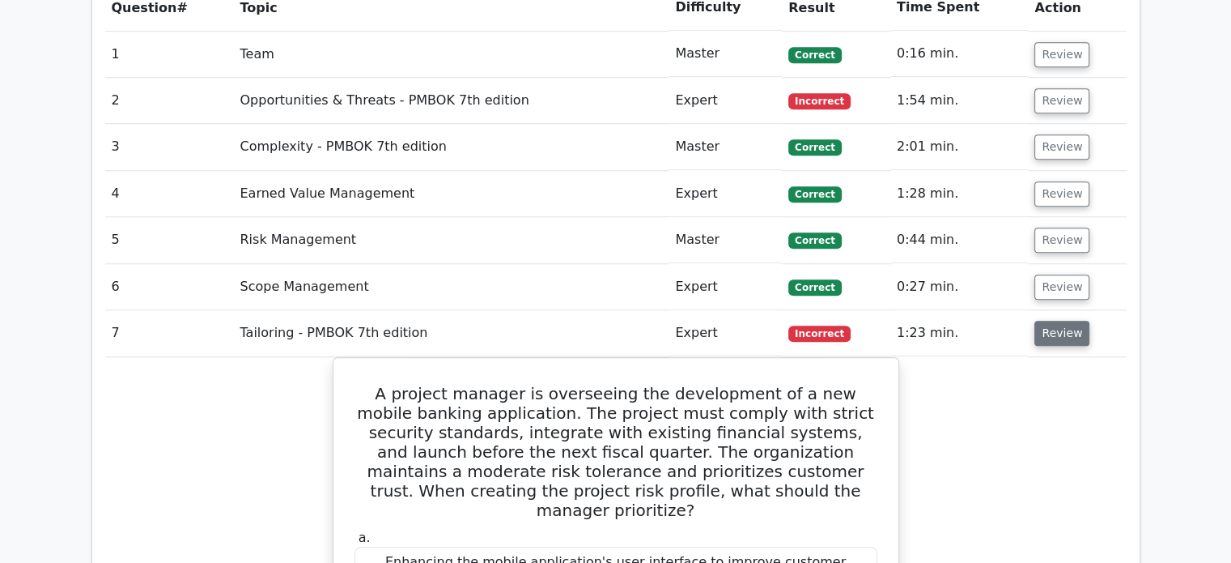
click at [1062, 321] on button "Review" at bounding box center [1062, 333] width 55 height 25
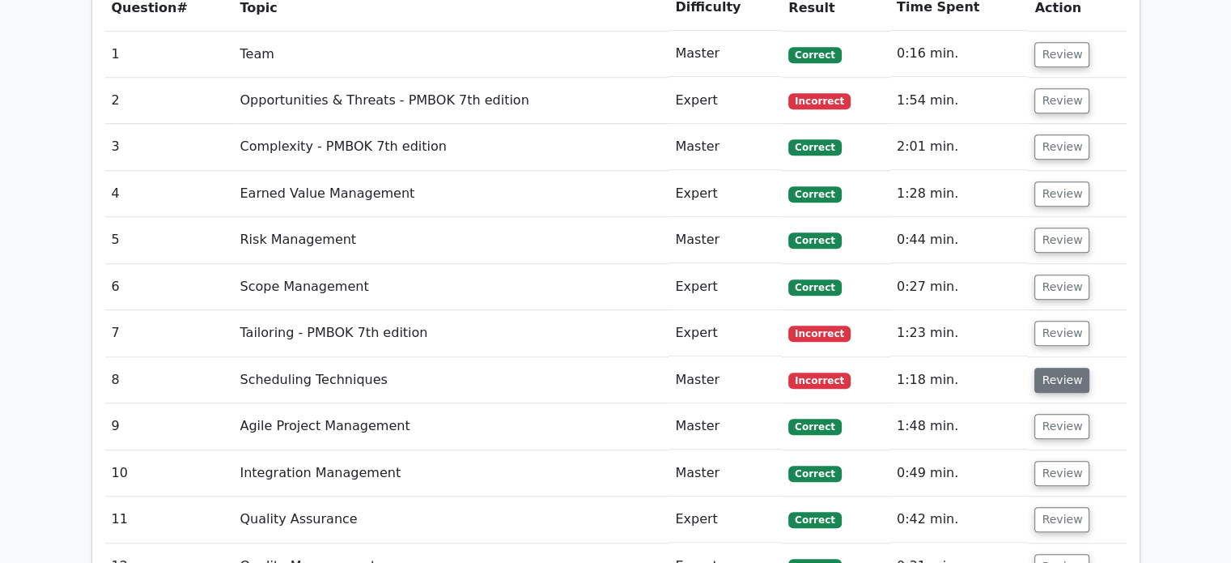
click at [1048, 381] on button "Review" at bounding box center [1062, 380] width 55 height 25
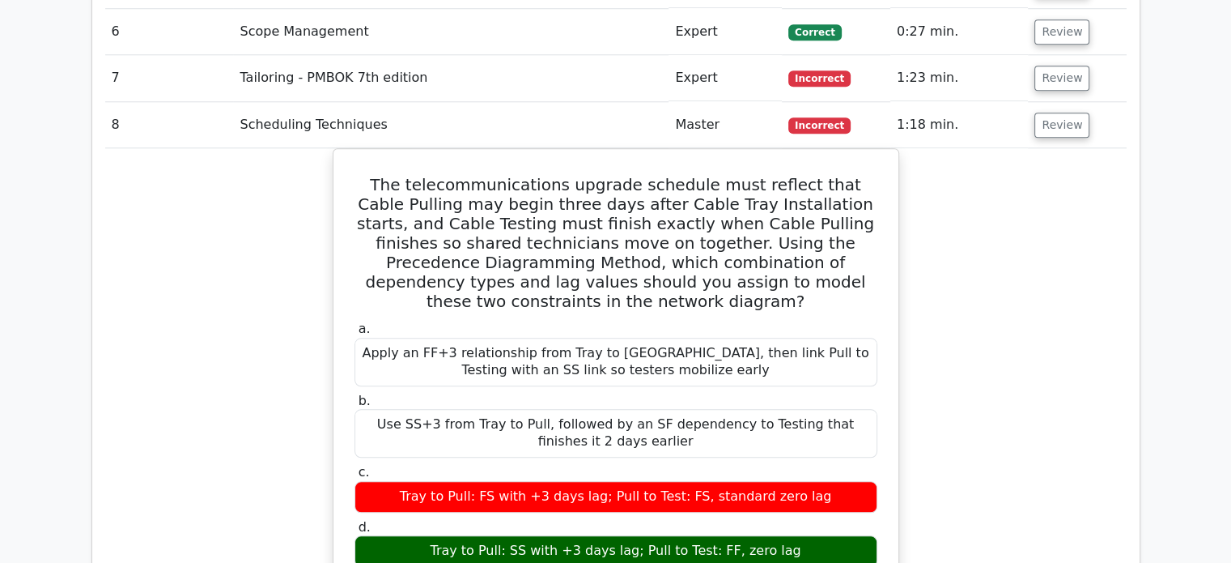
scroll to position [1570, 0]
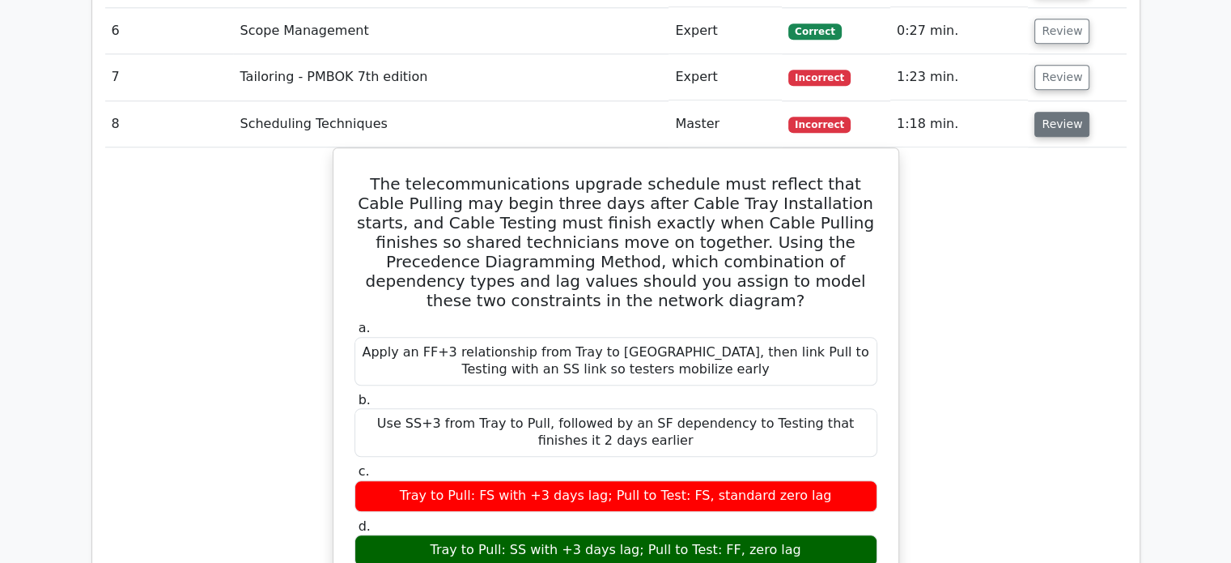
click at [1068, 127] on button "Review" at bounding box center [1062, 124] width 55 height 25
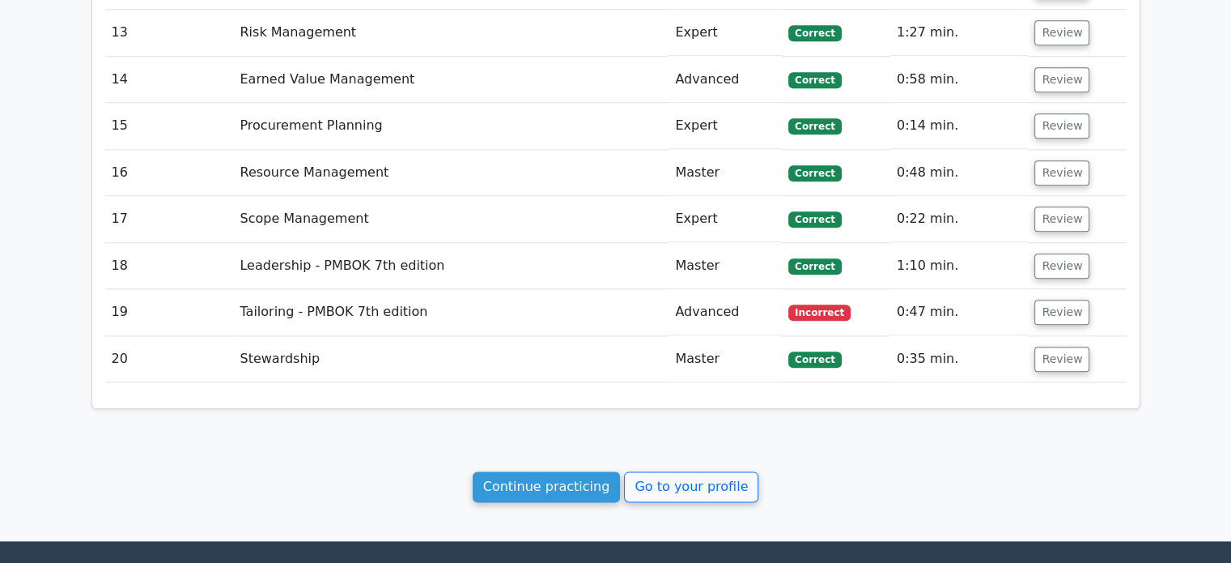
scroll to position [1903, 0]
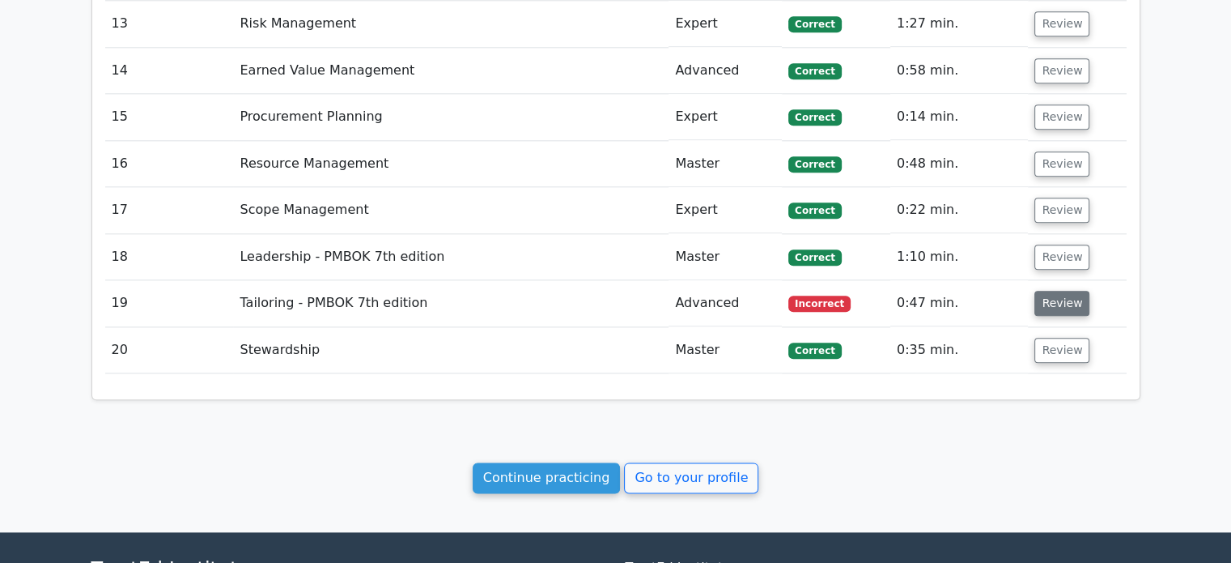
click at [1039, 300] on button "Review" at bounding box center [1062, 303] width 55 height 25
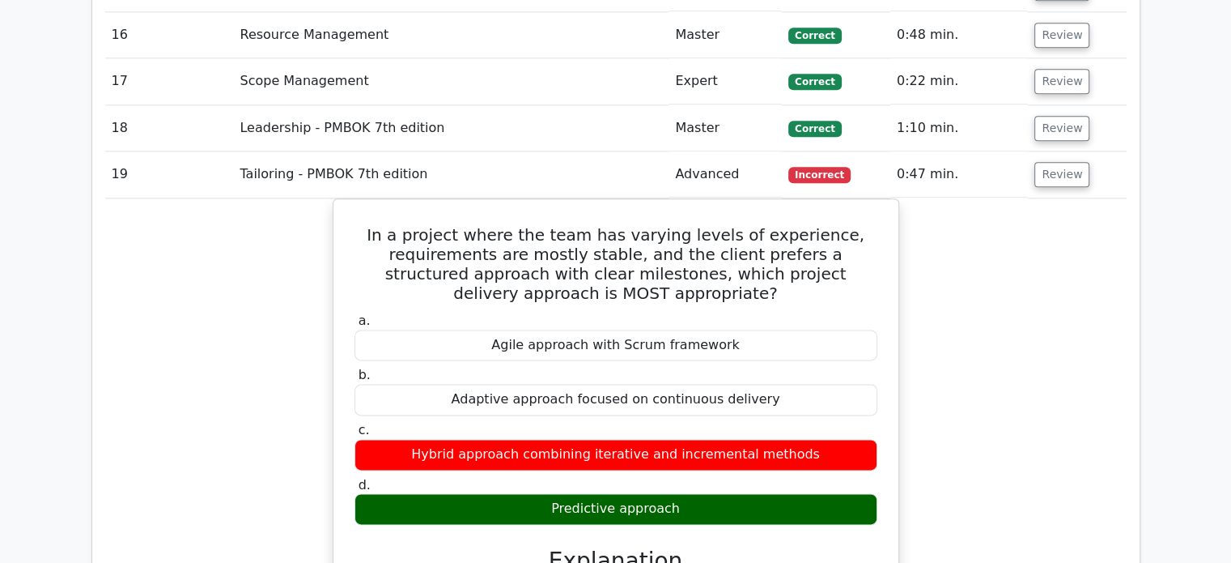
scroll to position [2030, 0]
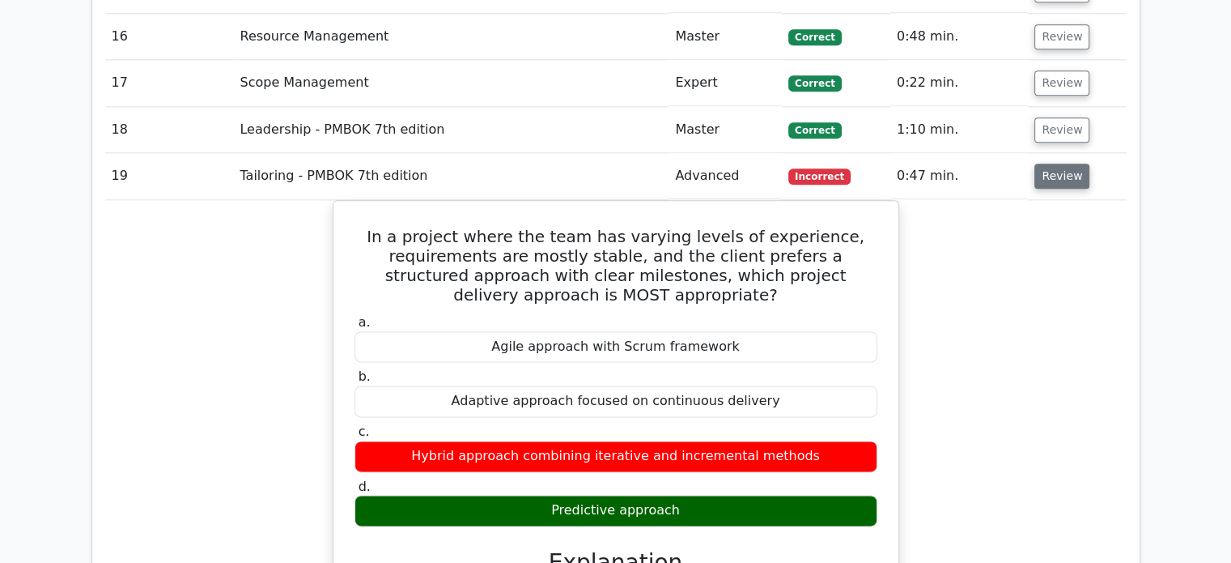
click at [1059, 164] on button "Review" at bounding box center [1062, 176] width 55 height 25
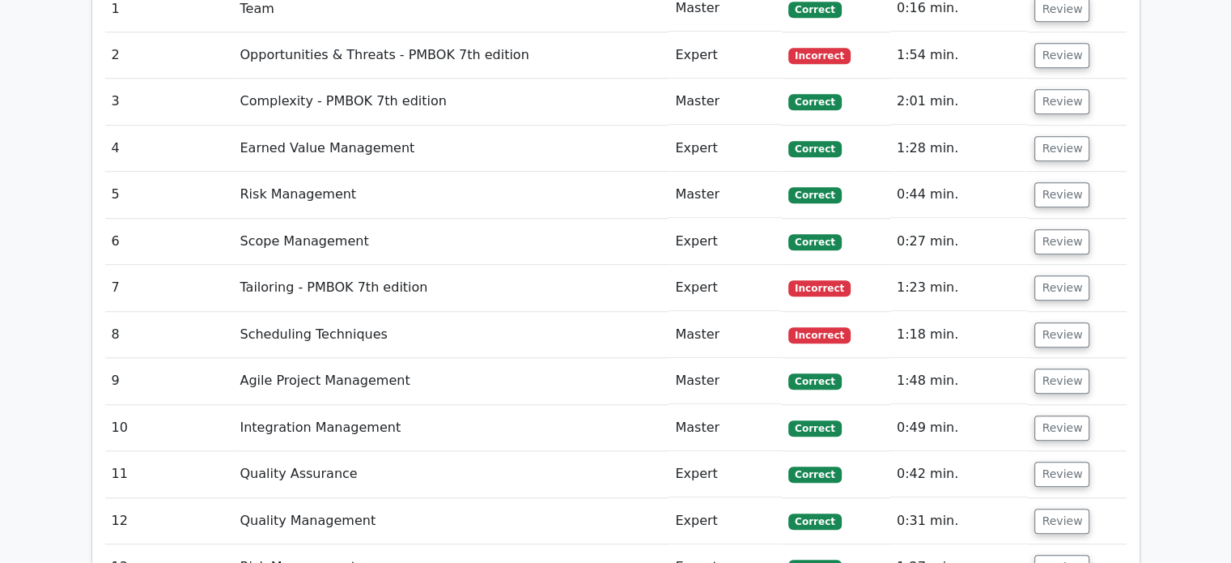
scroll to position [1349, 0]
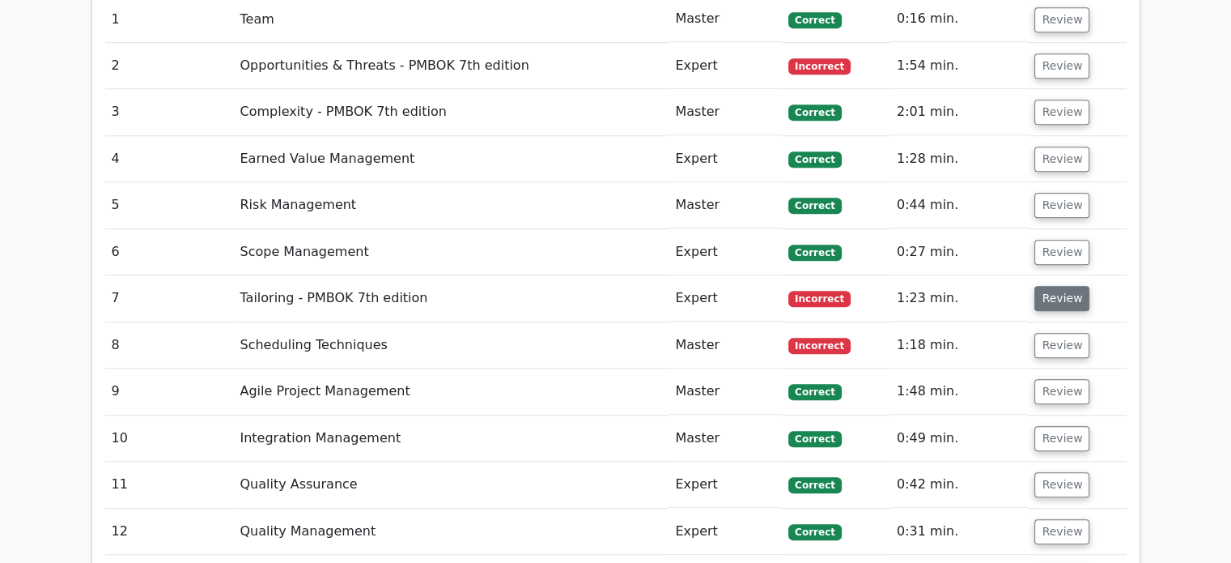
click at [1054, 291] on button "Review" at bounding box center [1062, 298] width 55 height 25
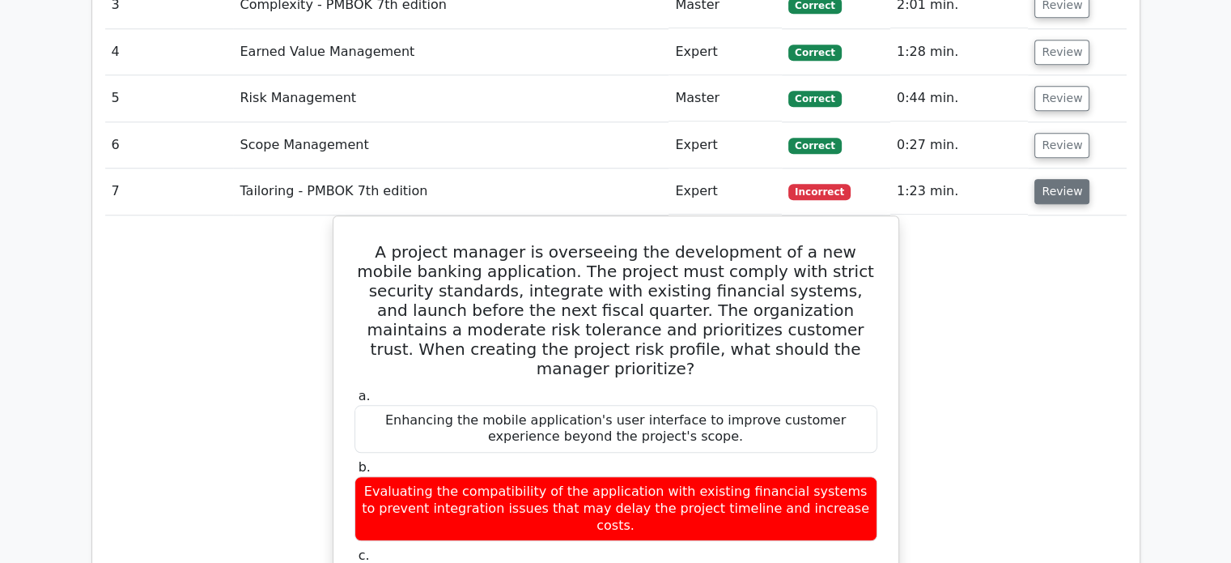
scroll to position [1449, 0]
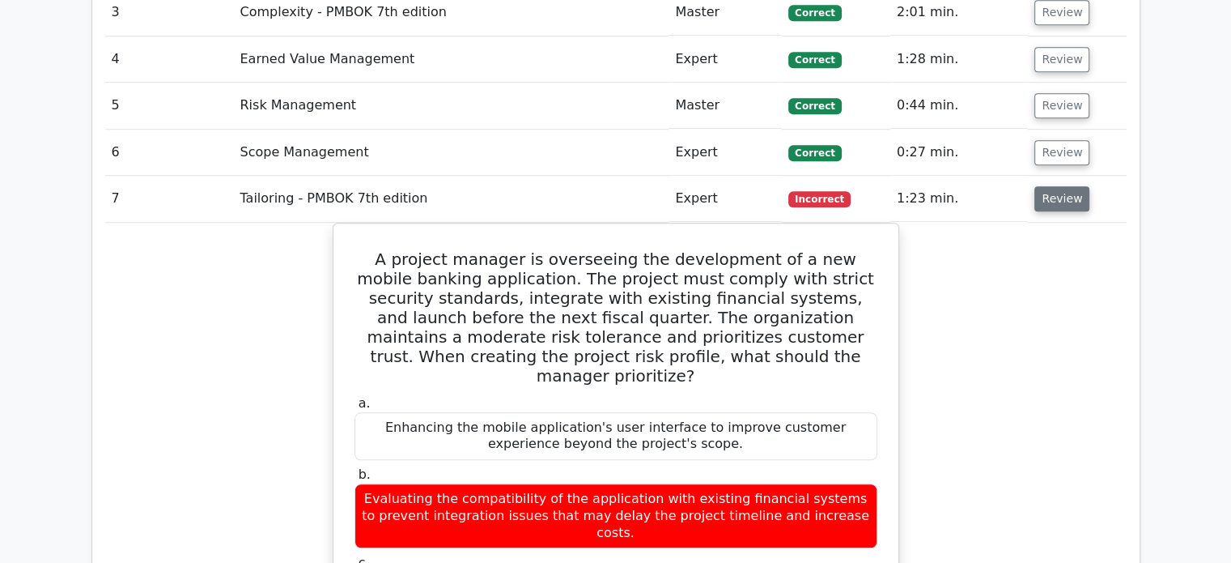
click at [1052, 206] on button "Review" at bounding box center [1062, 198] width 55 height 25
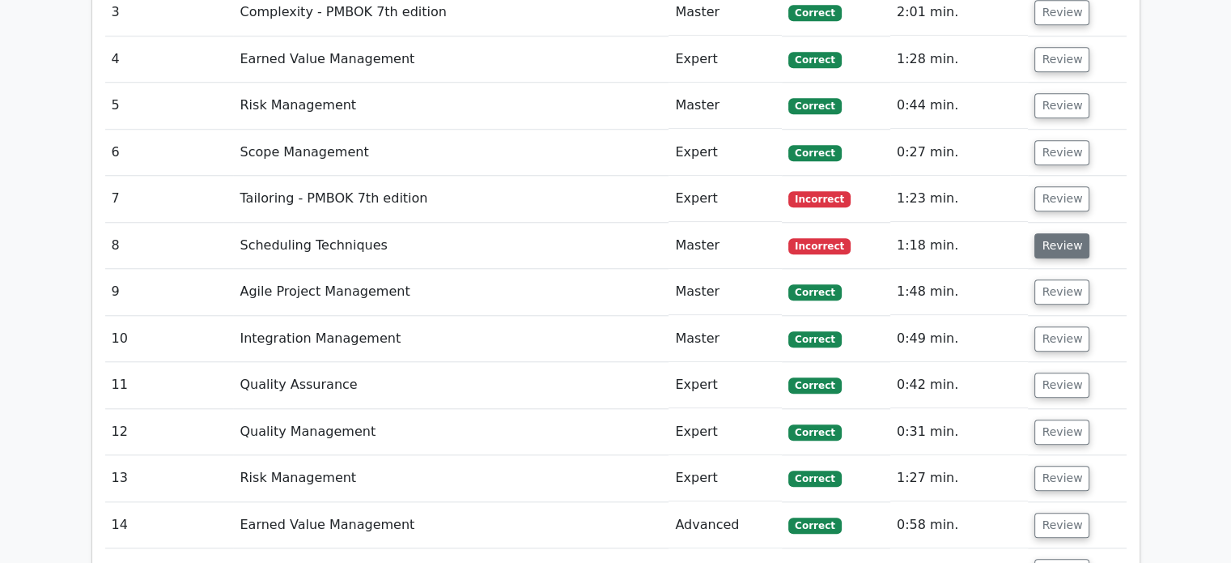
click at [1052, 253] on button "Review" at bounding box center [1062, 245] width 55 height 25
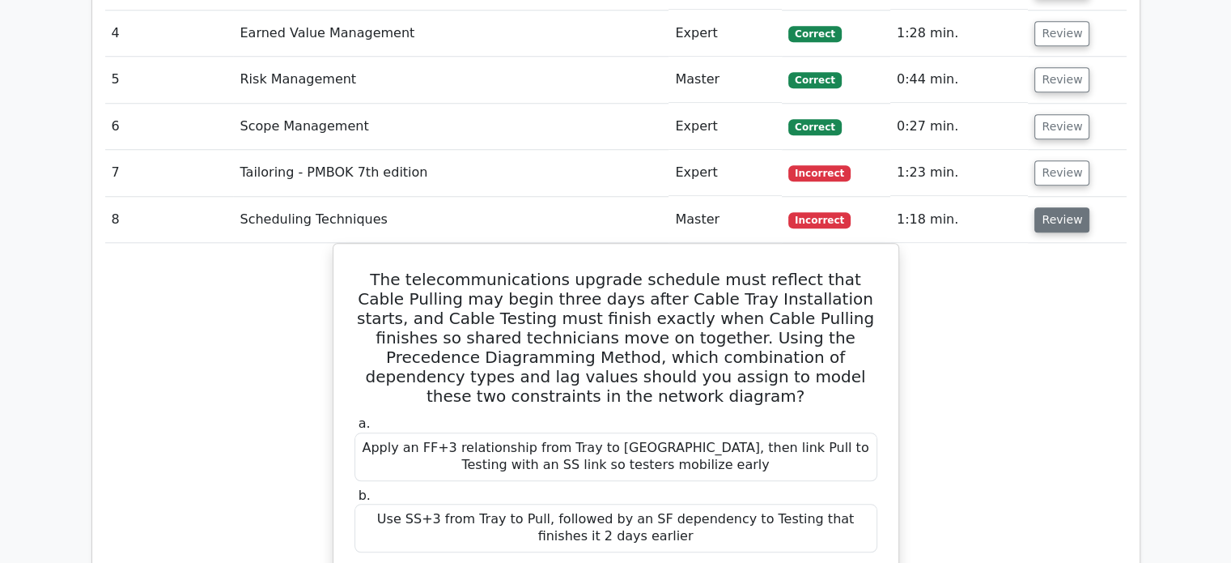
scroll to position [1473, 0]
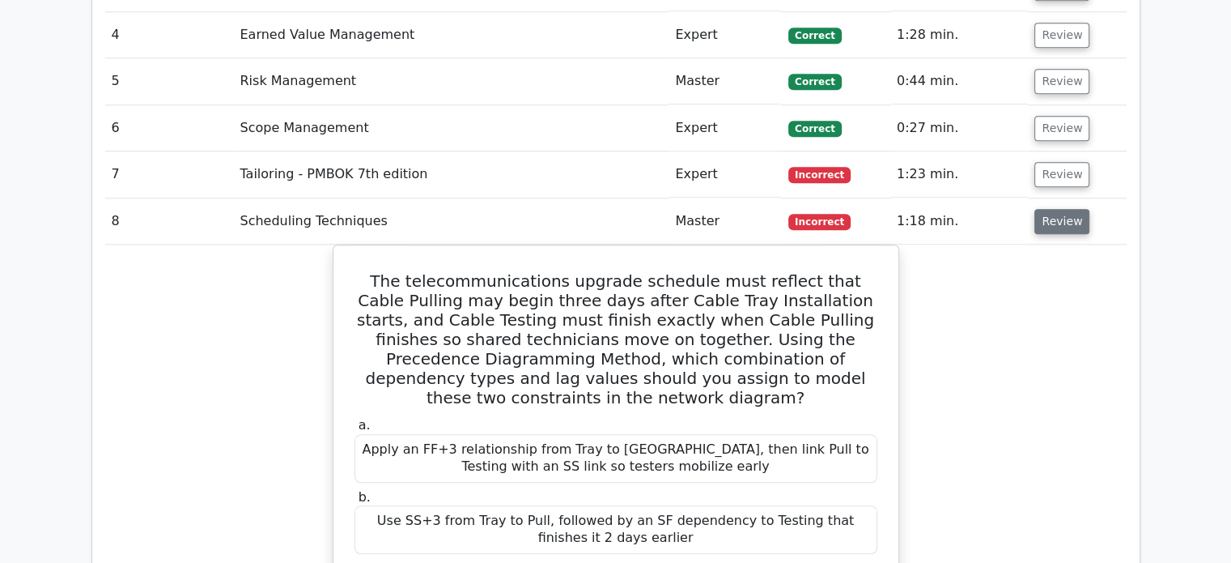
click at [1053, 210] on button "Review" at bounding box center [1062, 221] width 55 height 25
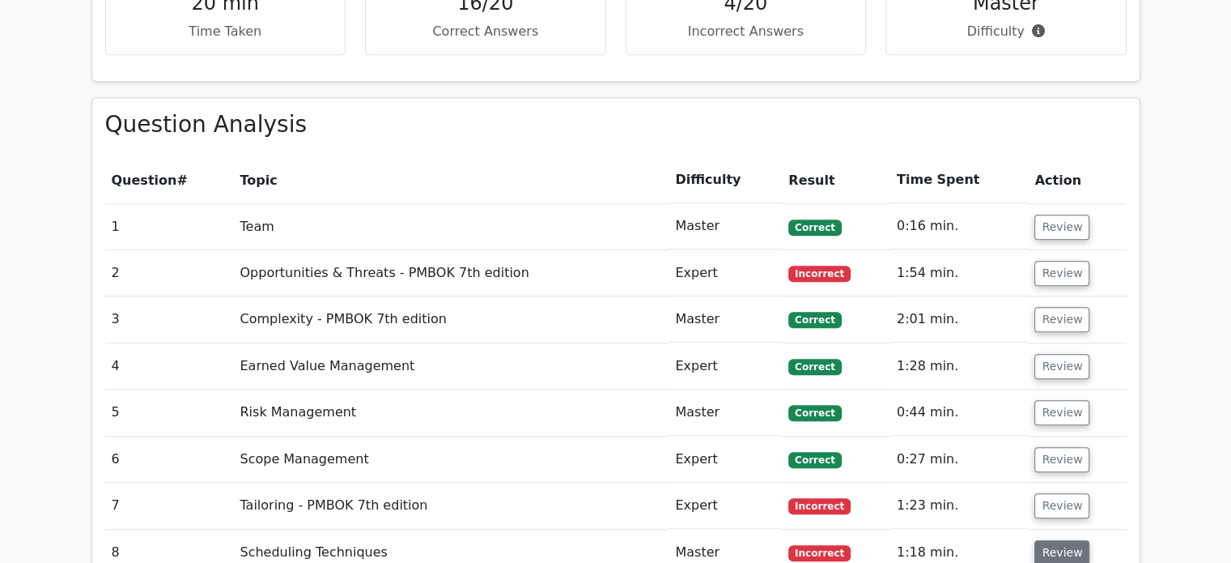
scroll to position [1141, 0]
click at [1054, 278] on button "Review" at bounding box center [1062, 273] width 55 height 25
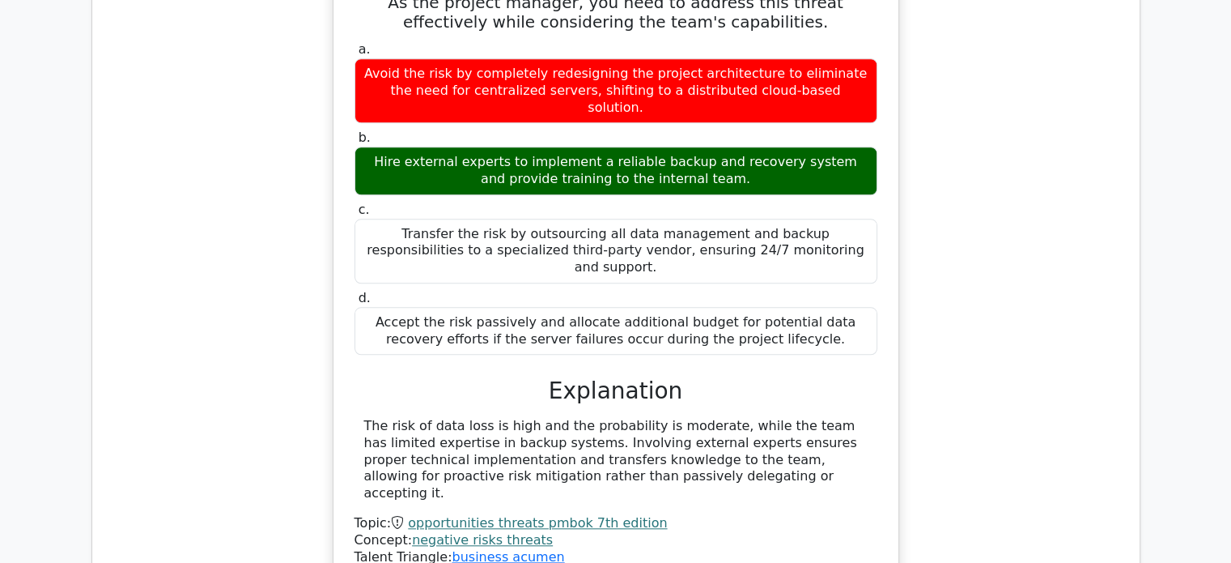
scroll to position [1344, 0]
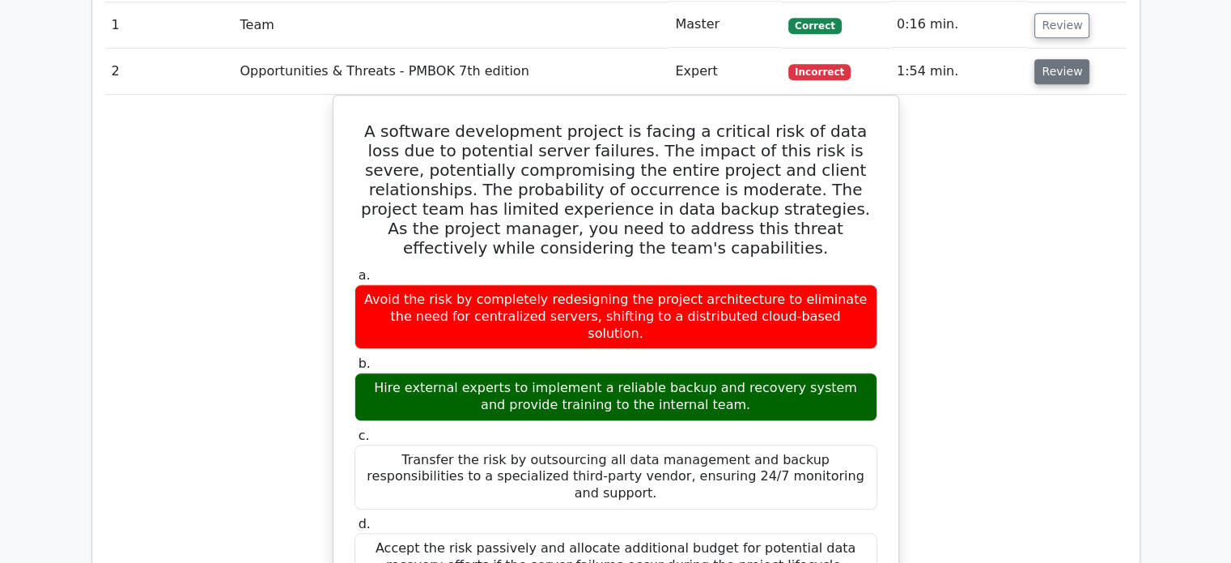
click at [1039, 70] on button "Review" at bounding box center [1062, 71] width 55 height 25
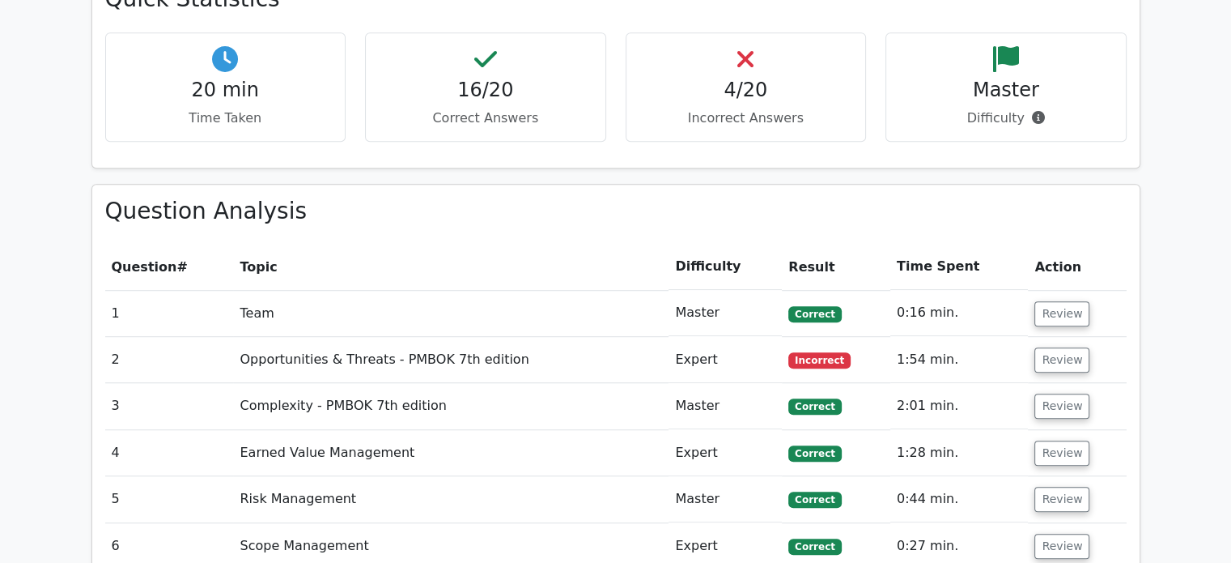
scroll to position [939, 0]
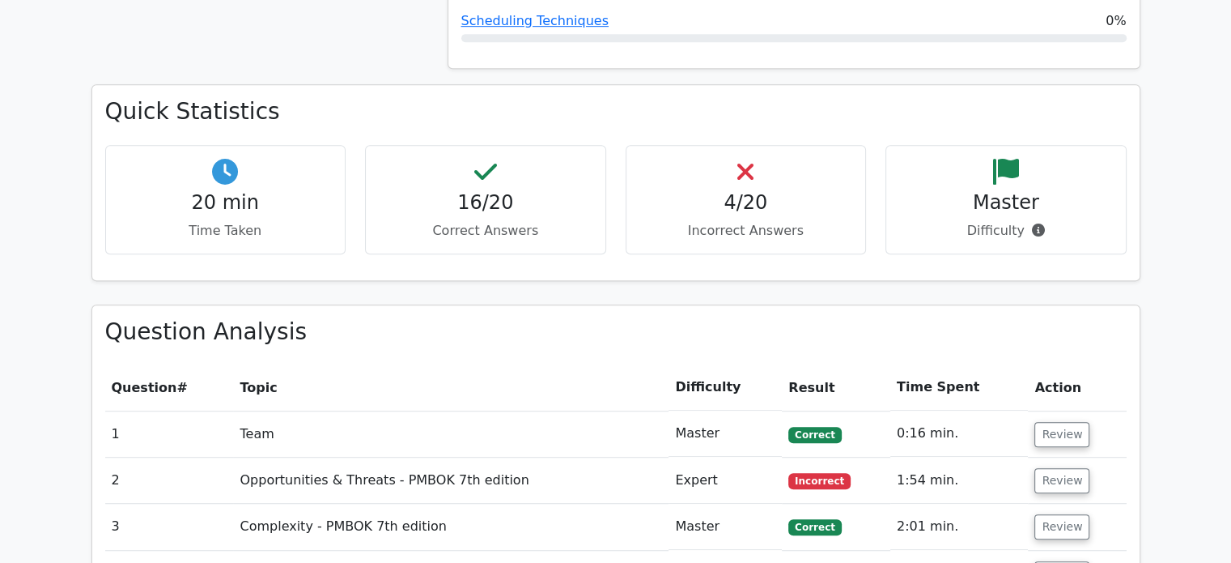
drag, startPoint x: 890, startPoint y: 139, endPoint x: 849, endPoint y: 113, distance: 49.2
click at [849, 113] on h3 "Quick Statistics" at bounding box center [616, 112] width 1022 height 28
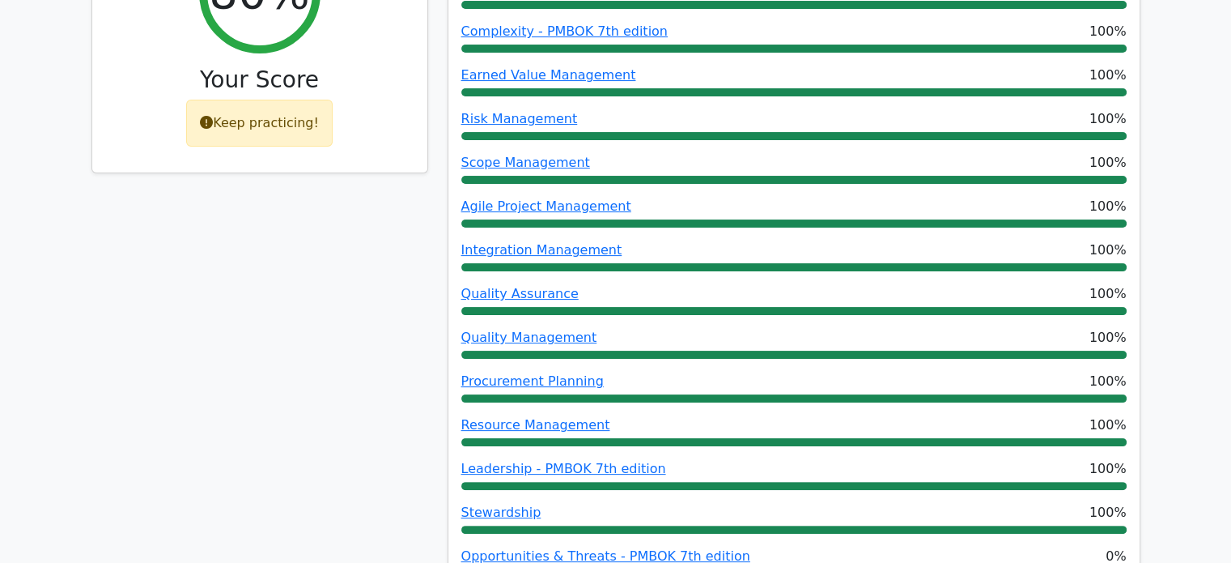
scroll to position [0, 0]
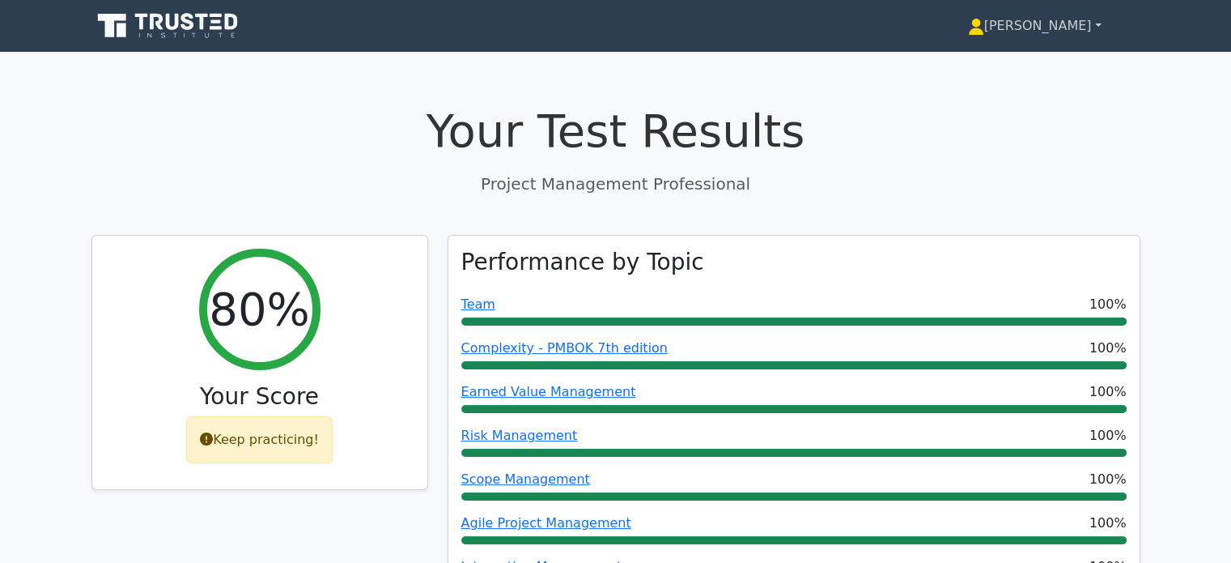
click at [1069, 28] on link "[PERSON_NAME]" at bounding box center [1034, 26] width 211 height 32
click at [1023, 63] on link "Profile" at bounding box center [994, 64] width 128 height 26
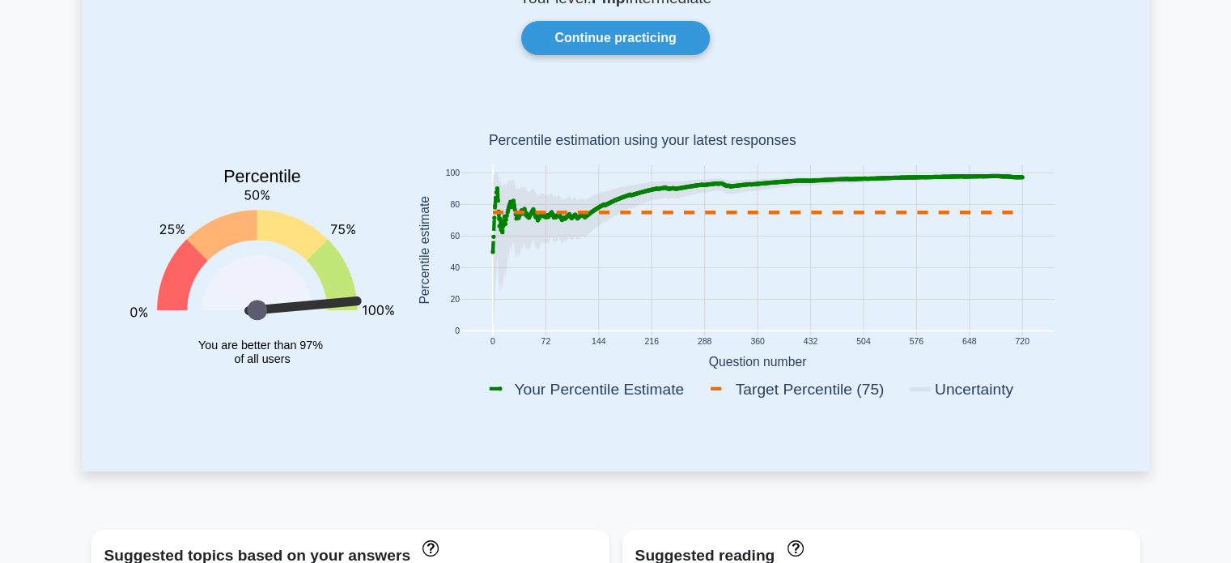
scroll to position [139, 0]
